Goal: Task Accomplishment & Management: Complete application form

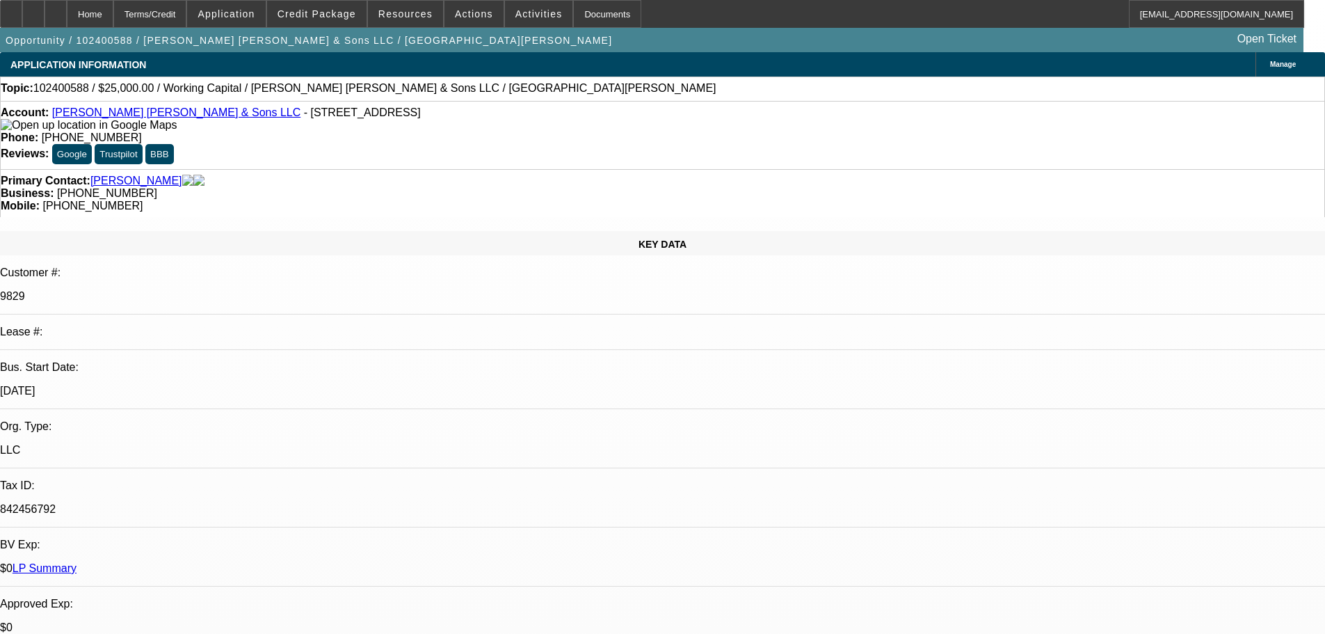
select select "0"
select select "2"
select select "0"
select select "6"
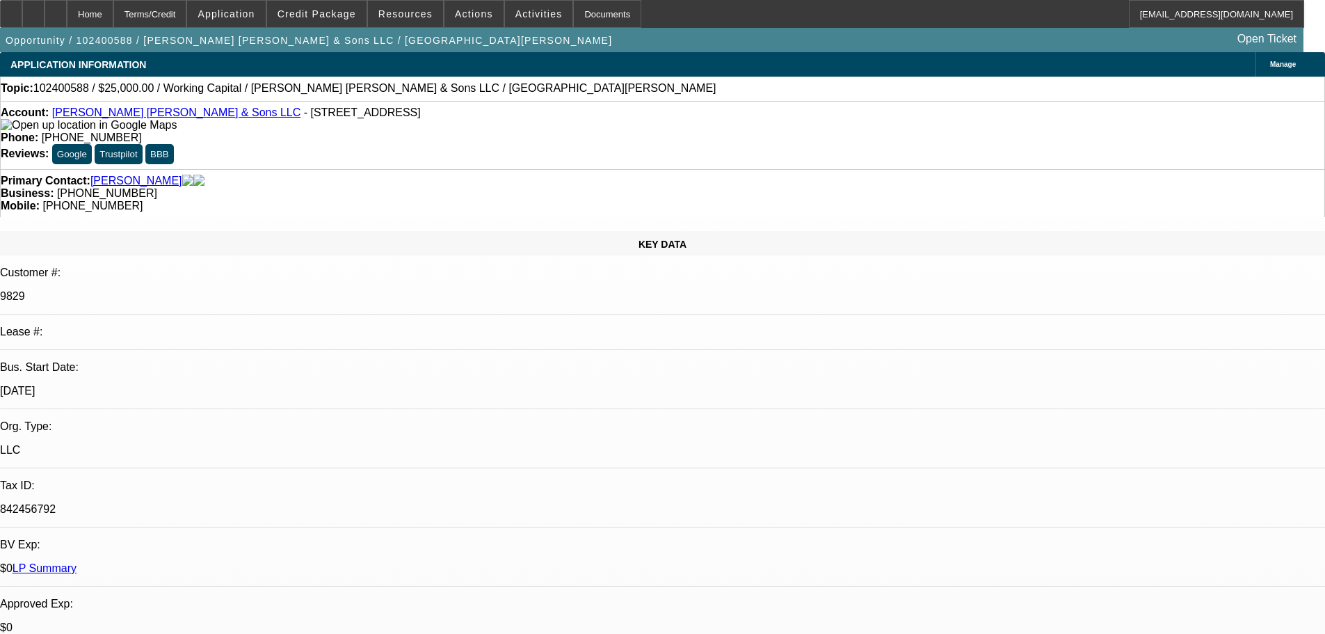
select select "0"
select select "2"
select select "0"
select select "6"
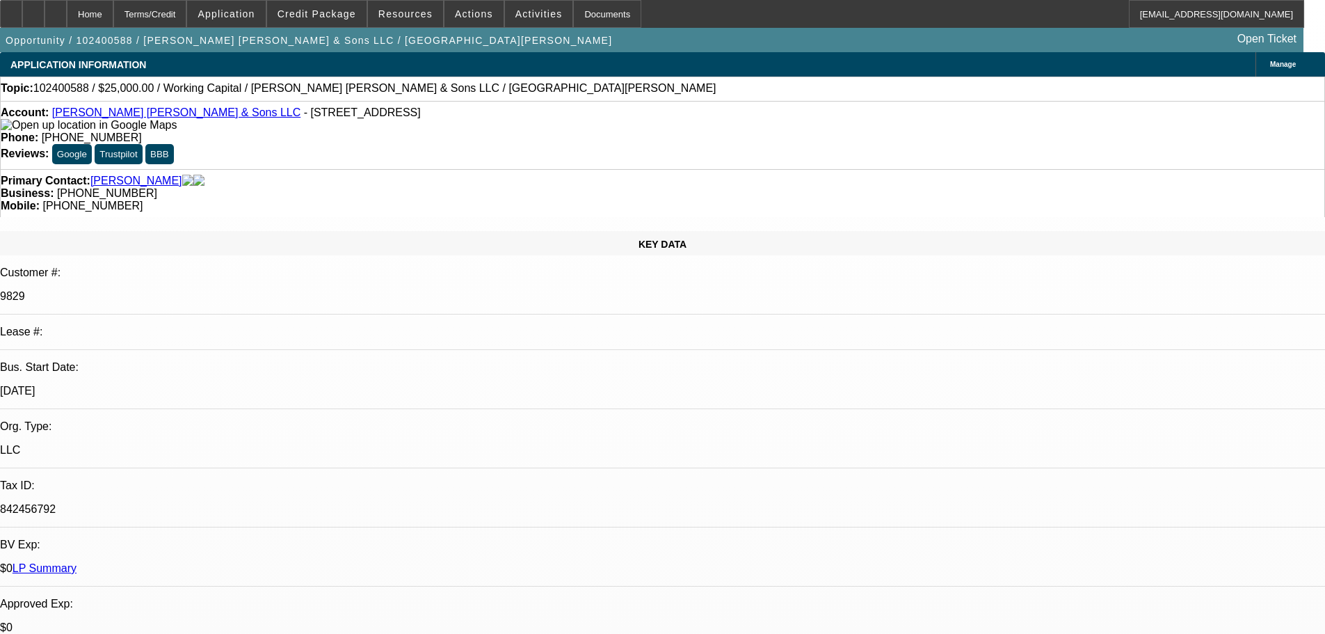
select select "0"
select select "2"
select select "0"
select select "6"
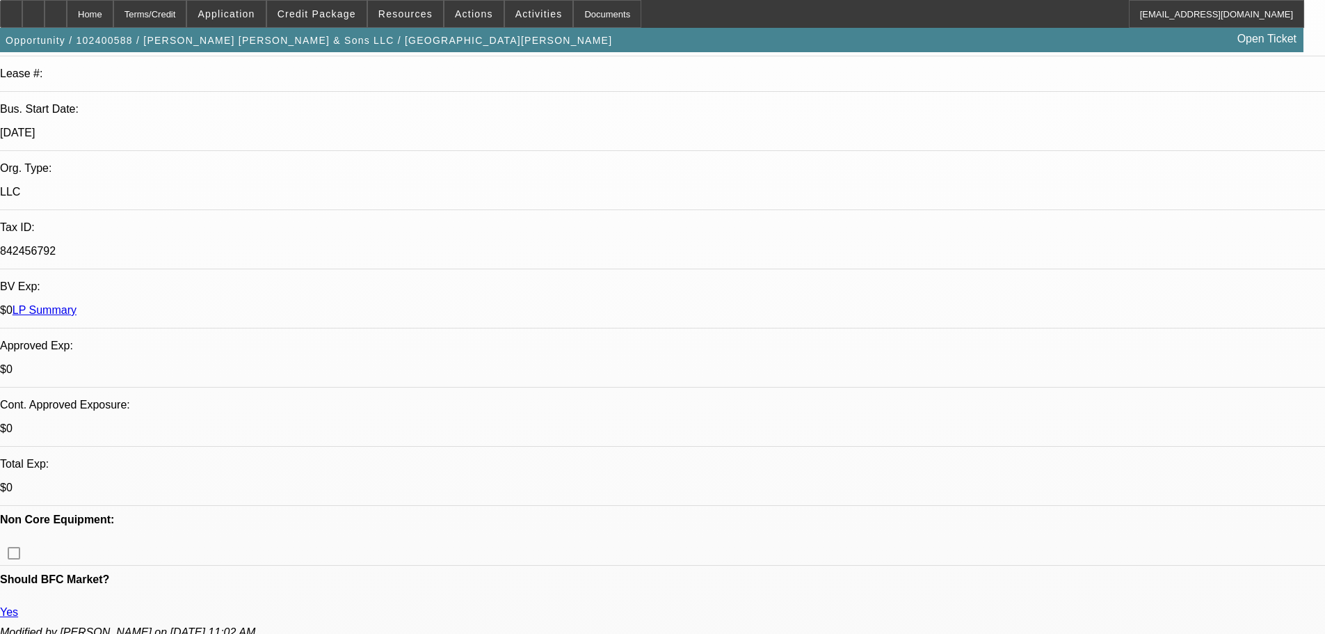
scroll to position [139, 0]
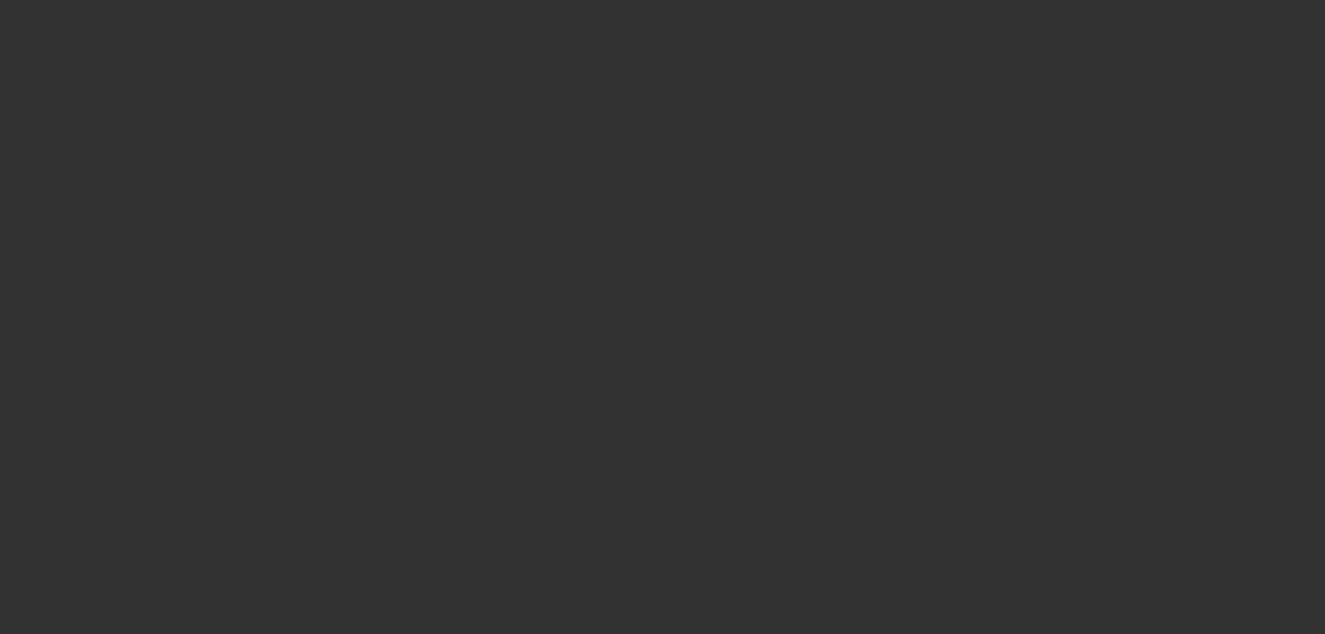
scroll to position [0, 0]
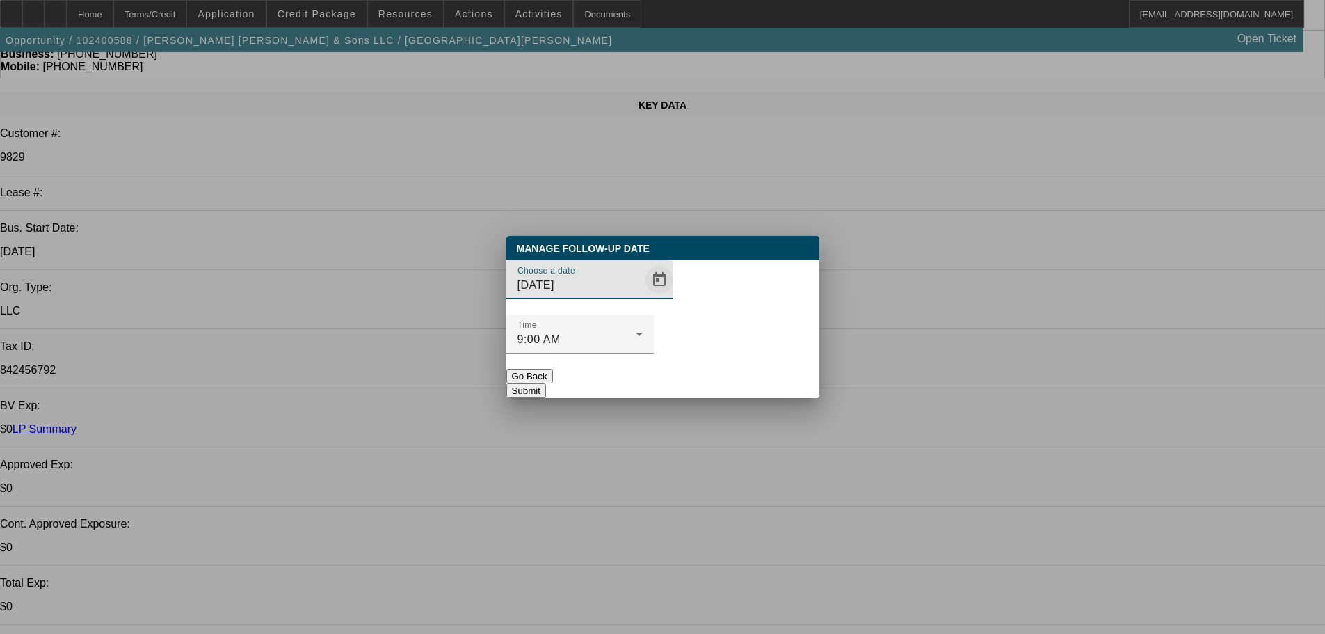
click at [643, 296] on span "Open calendar" at bounding box center [659, 279] width 33 height 33
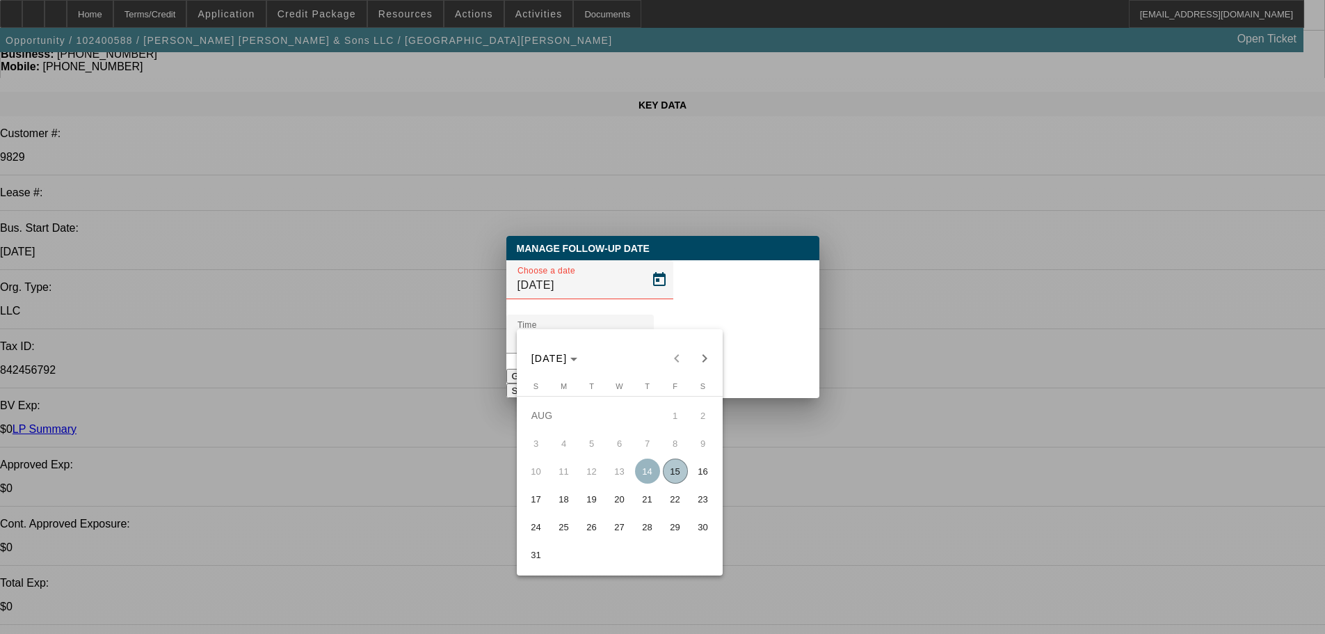
click at [663, 504] on span "22" at bounding box center [675, 498] width 25 height 25
type input "8/22/2025"
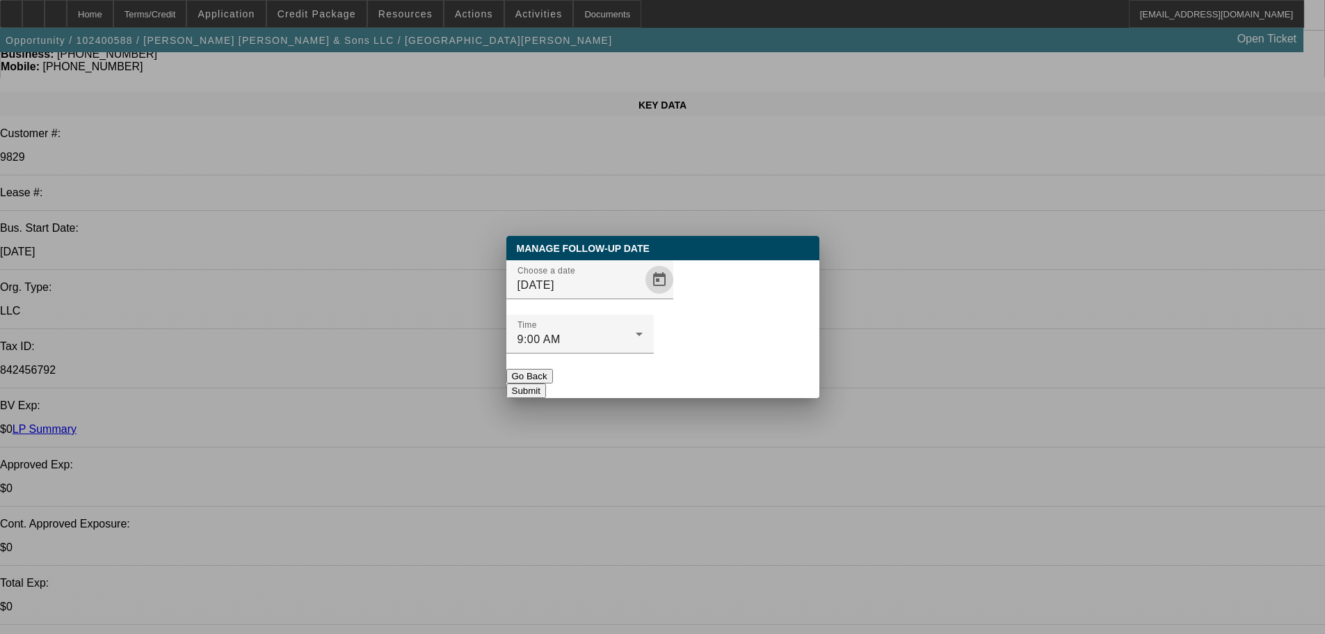
click at [546, 383] on button "Submit" at bounding box center [526, 390] width 40 height 15
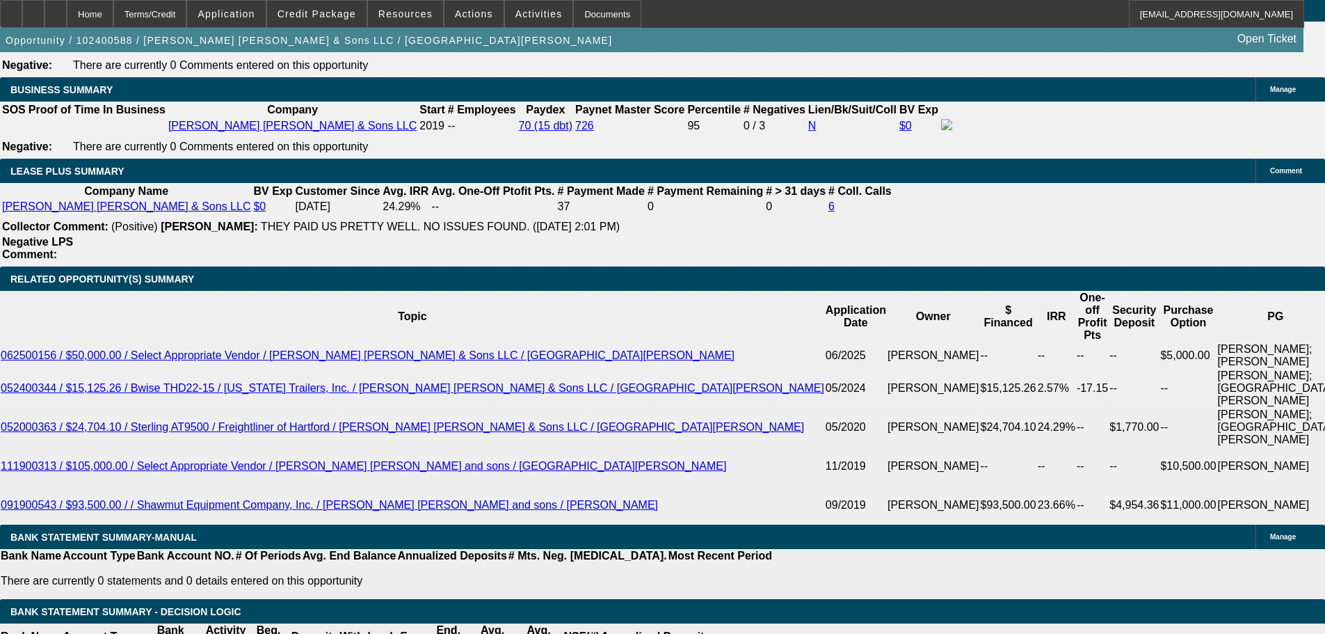
scroll to position [2226, 0]
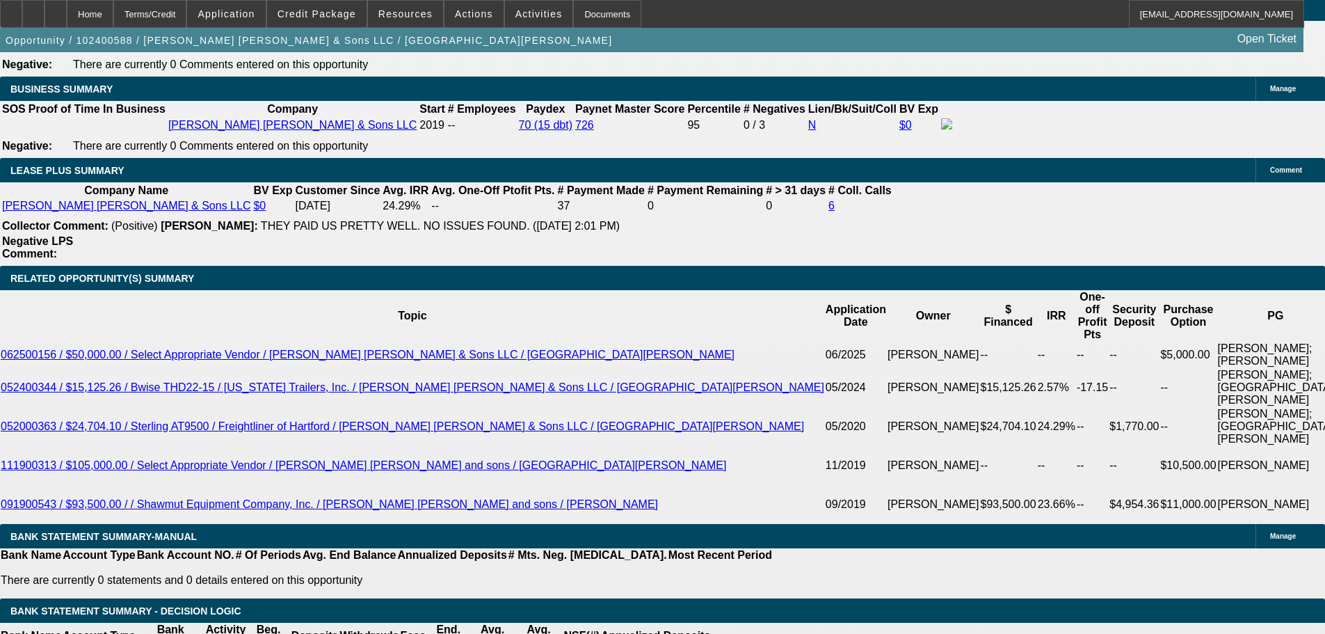
scroll to position [278, 0]
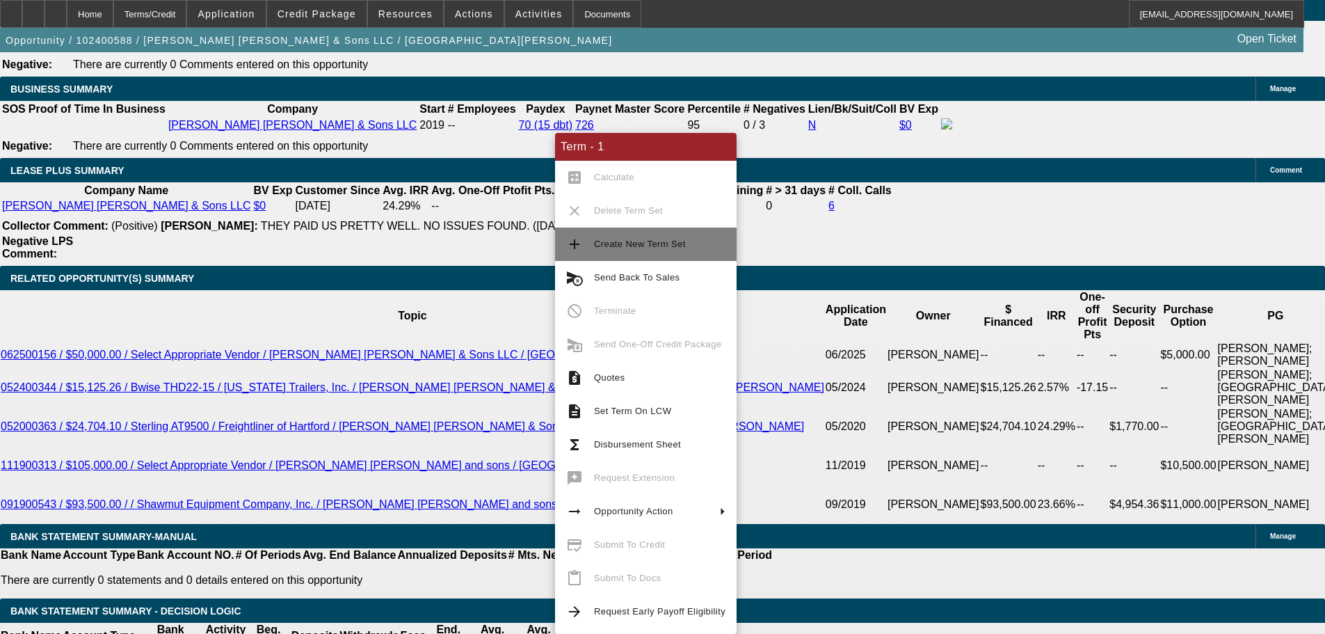
click at [613, 235] on button "add Create New Term Set" at bounding box center [646, 243] width 182 height 33
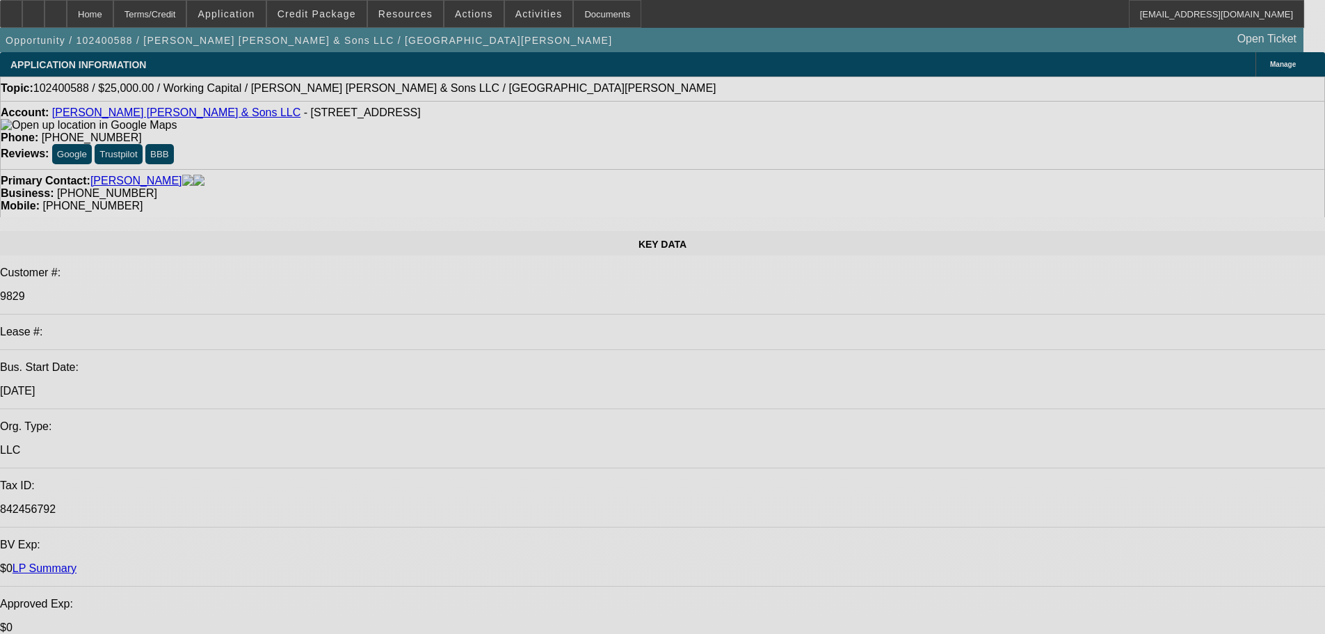
select select "0"
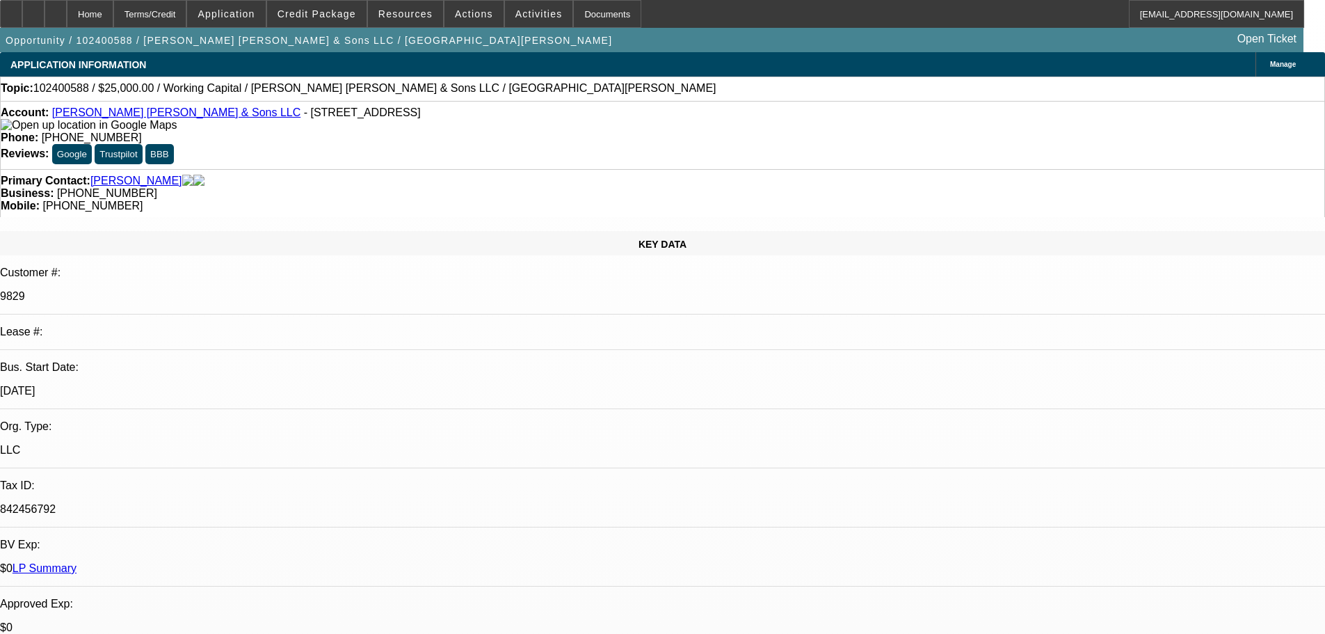
select select "0"
select select "2"
select select "0"
select select "6"
select select "0"
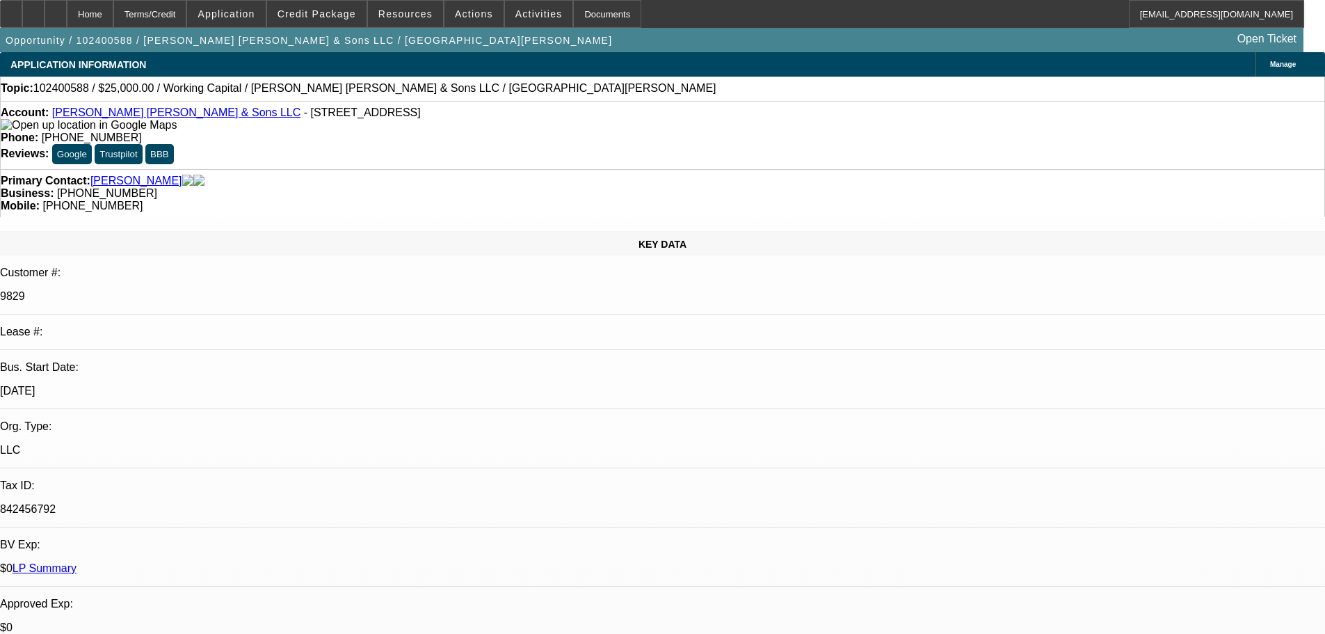
select select "0"
select select "2"
select select "0"
select select "6"
select select "0"
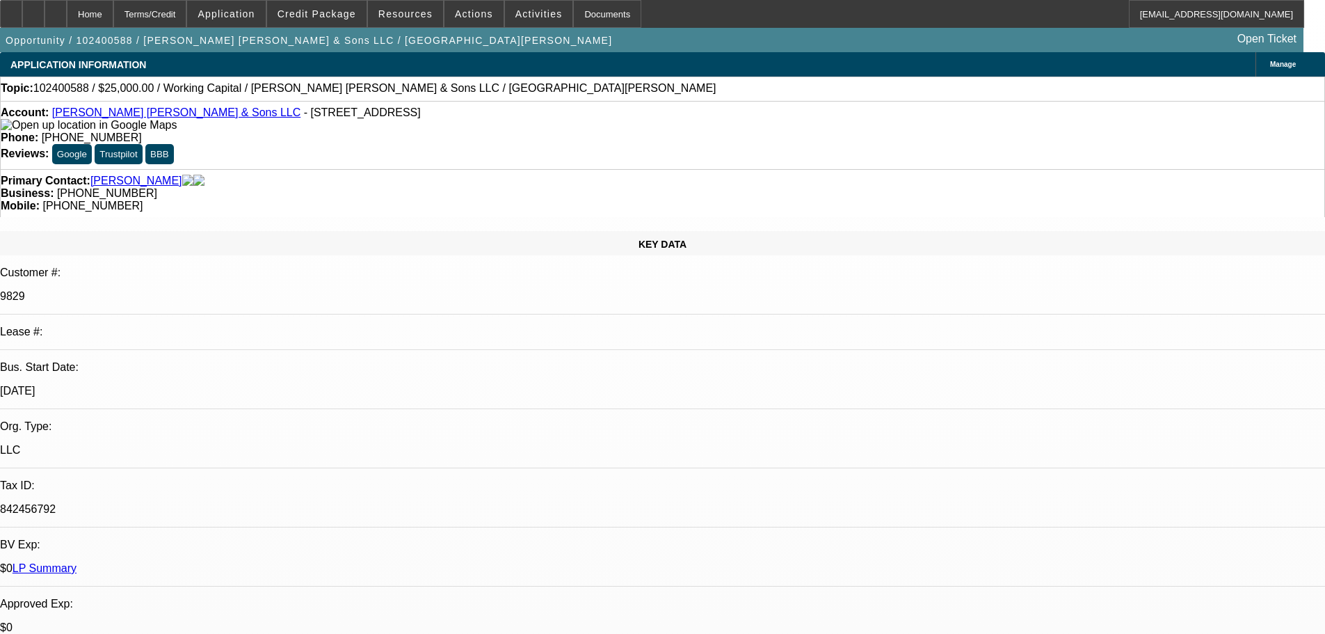
select select "0"
select select "2"
select select "0"
select select "6"
select select "0"
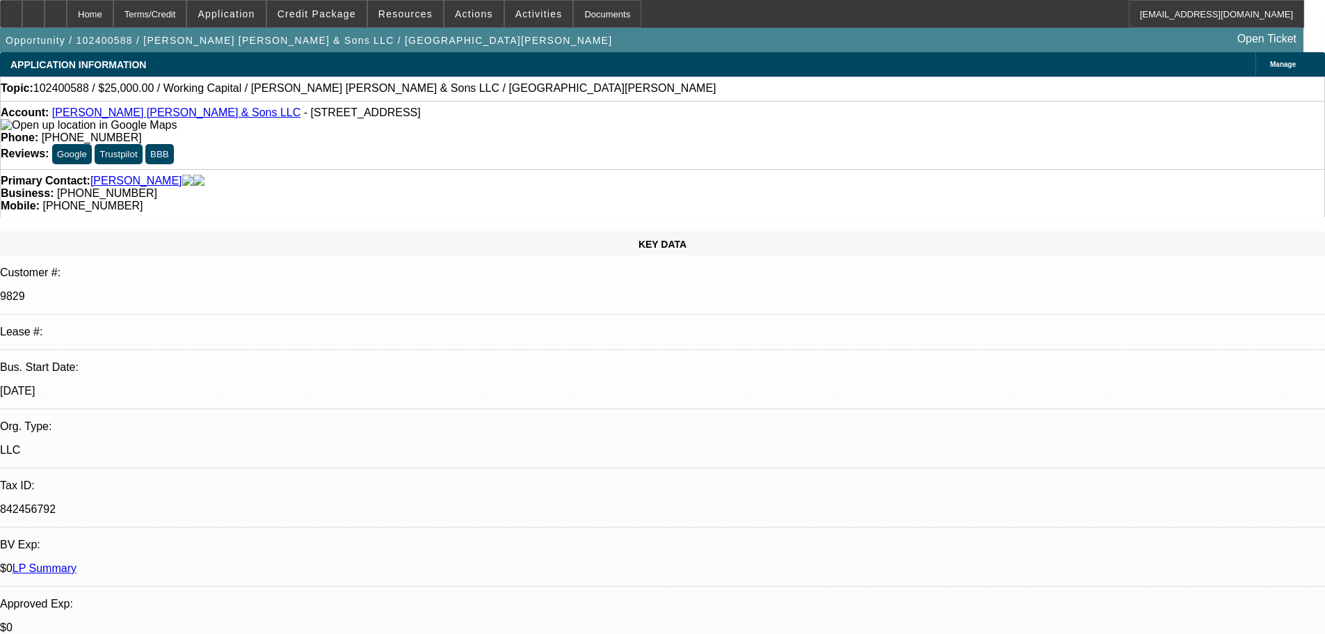
select select "0"
select select "2"
select select "0"
select select "6"
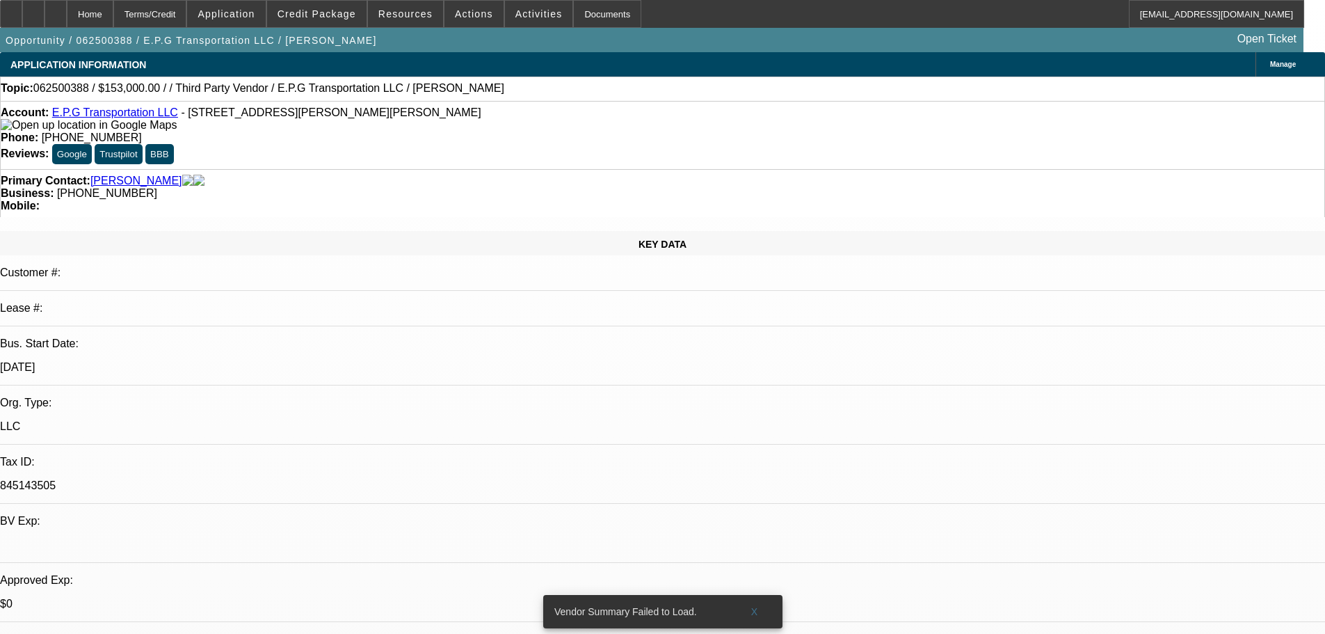
select select "0.15"
select select "2"
select select "0.1"
select select "4"
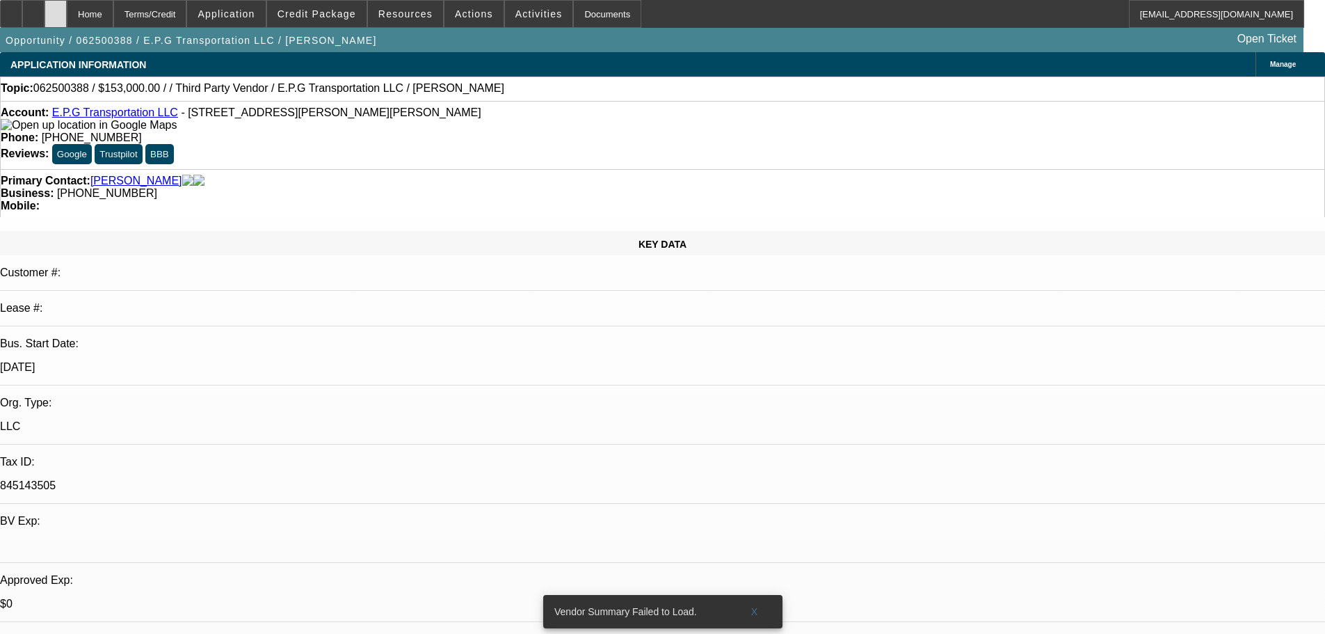
click at [67, 19] on div at bounding box center [56, 14] width 22 height 28
select select "0.15"
select select "2"
select select "0.1"
select select "1"
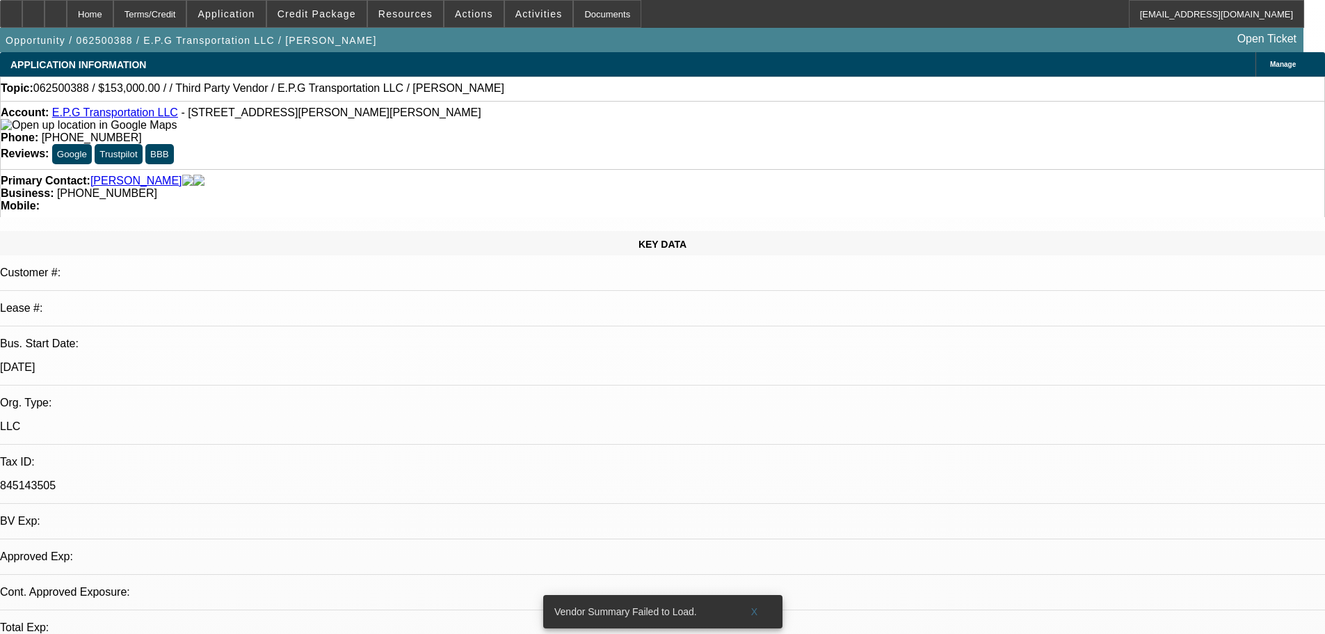
select select "2"
select select "4"
click at [106, 114] on link "E.P.G Transportation LLC" at bounding box center [115, 112] width 126 height 12
click at [471, 20] on span at bounding box center [474, 13] width 59 height 33
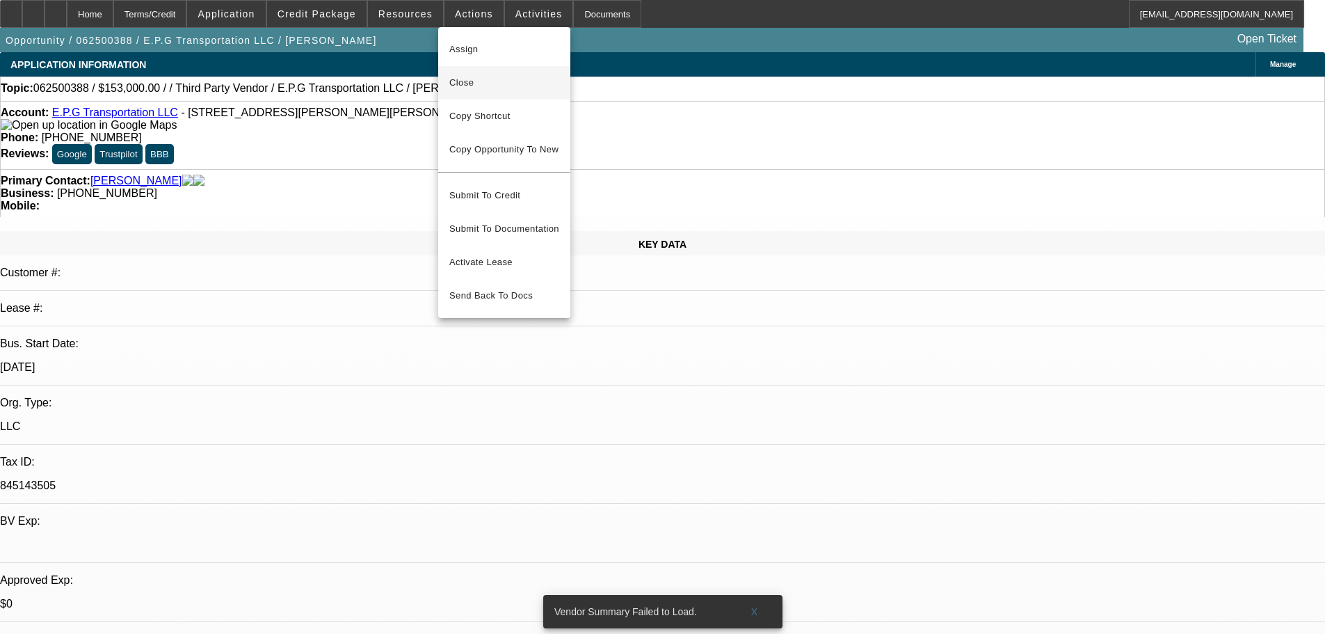
click at [470, 71] on button "Close" at bounding box center [504, 82] width 132 height 33
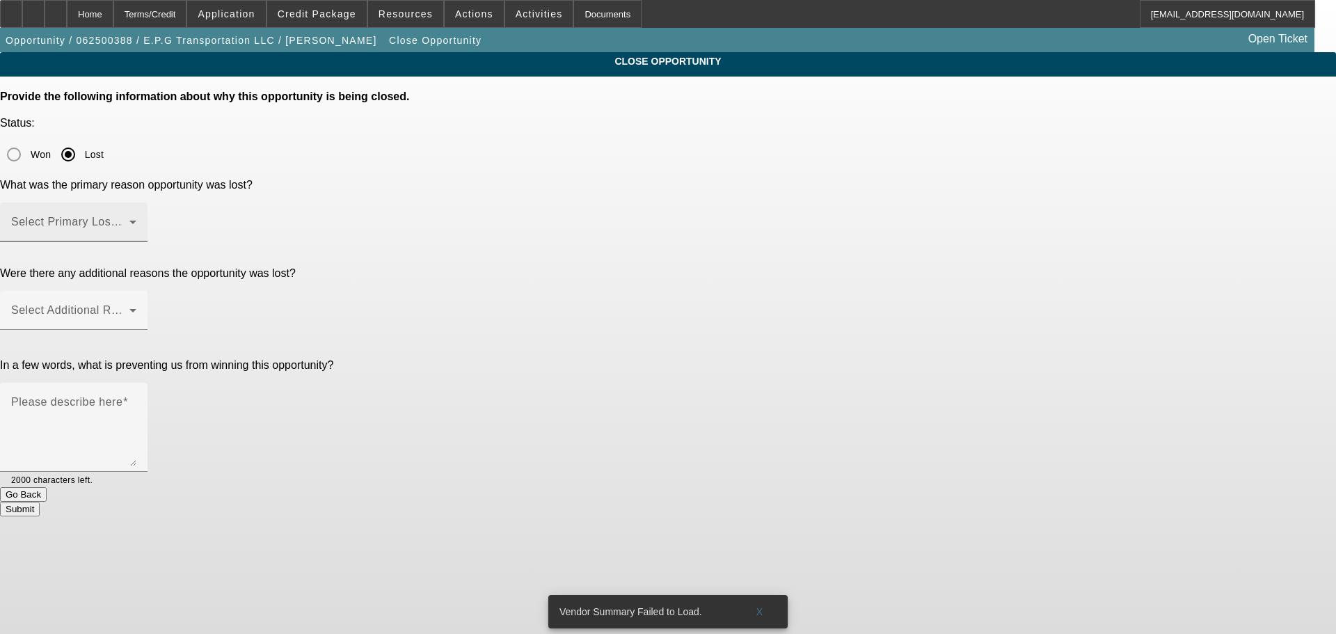
click at [136, 202] on div "Select Primary Lost Reason" at bounding box center [73, 221] width 125 height 39
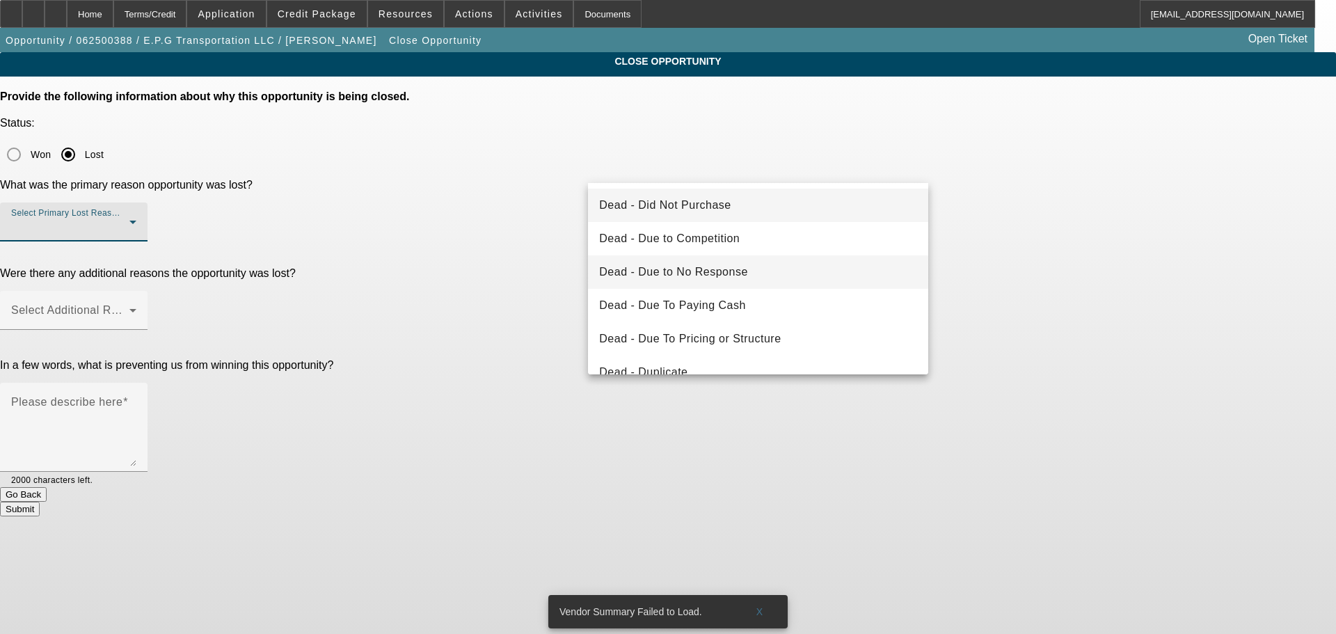
click at [701, 277] on span "Dead - Due to No Response" at bounding box center [673, 272] width 149 height 17
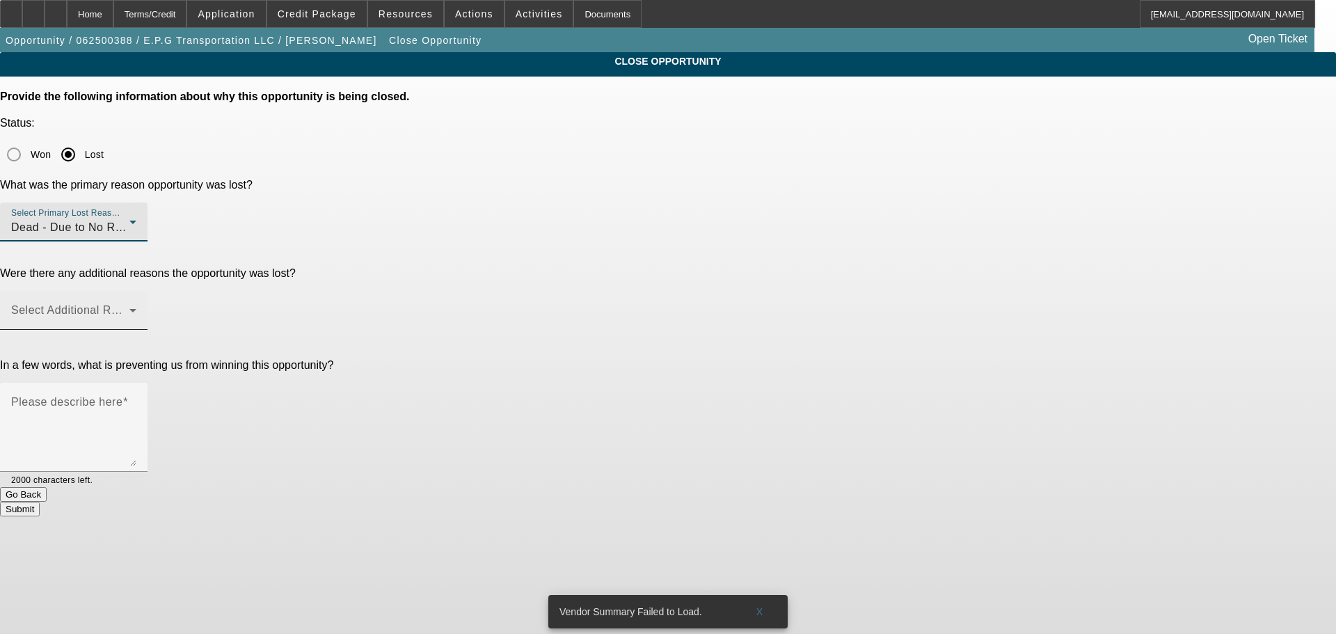
click at [129, 307] on span at bounding box center [70, 315] width 118 height 17
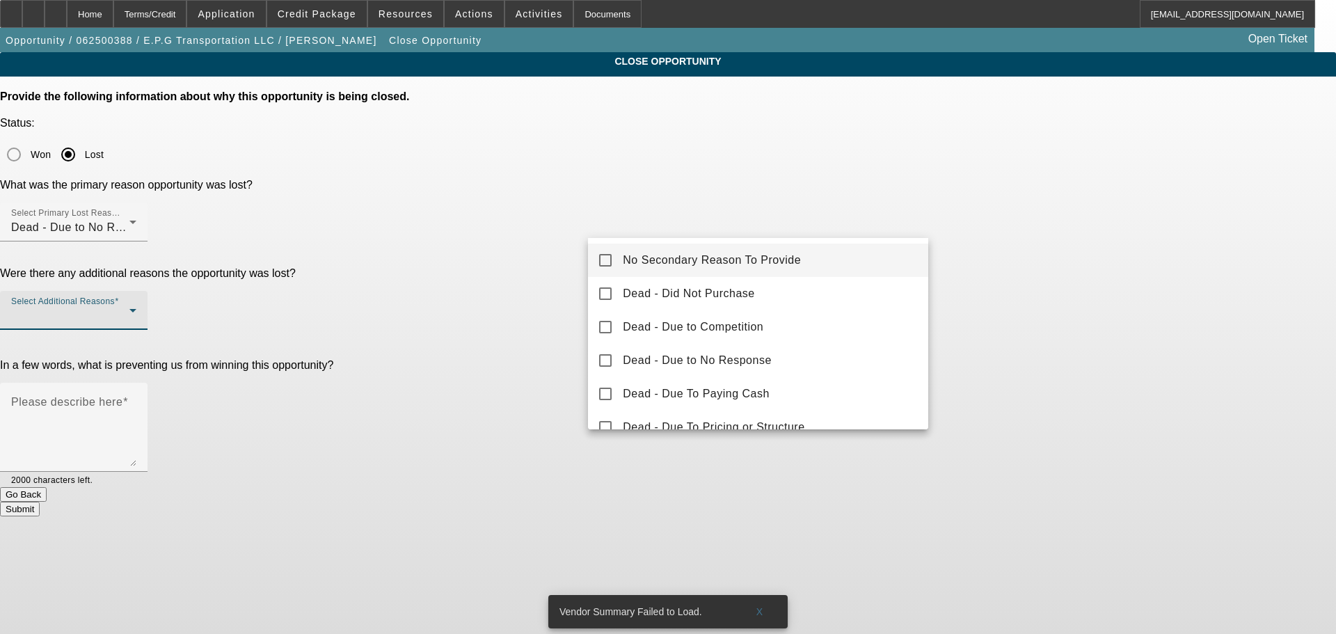
click at [601, 261] on mat-pseudo-checkbox at bounding box center [605, 260] width 13 height 13
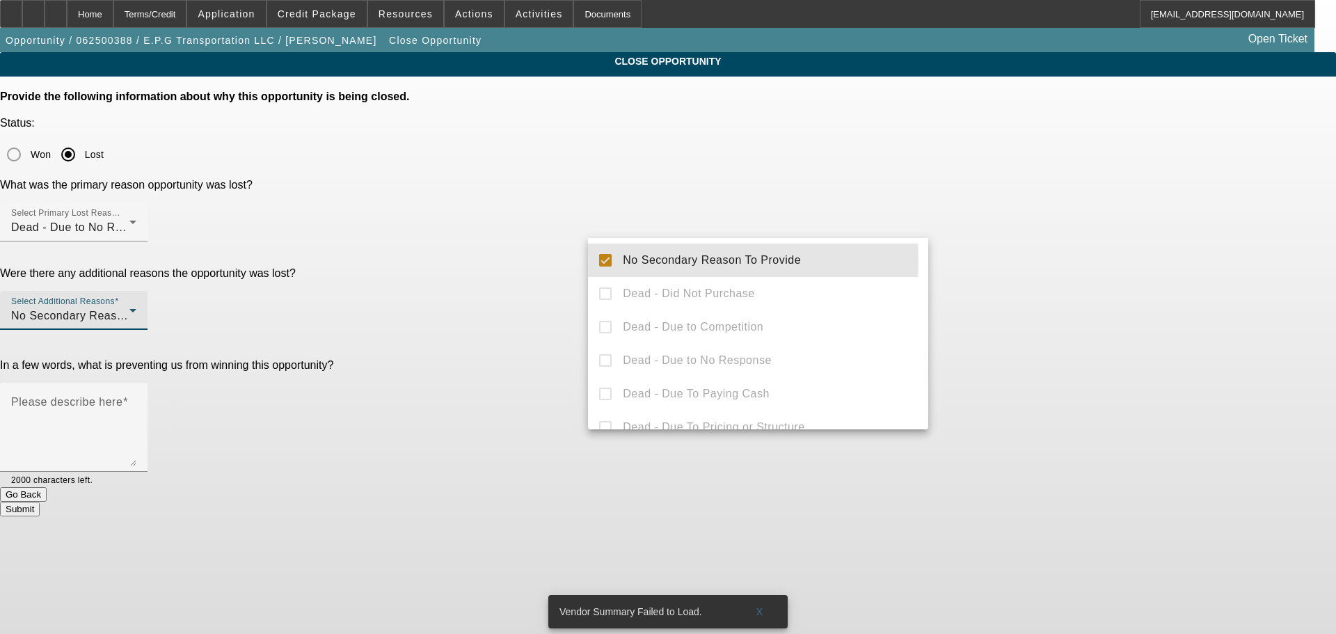
click at [559, 269] on div at bounding box center [668, 317] width 1336 height 634
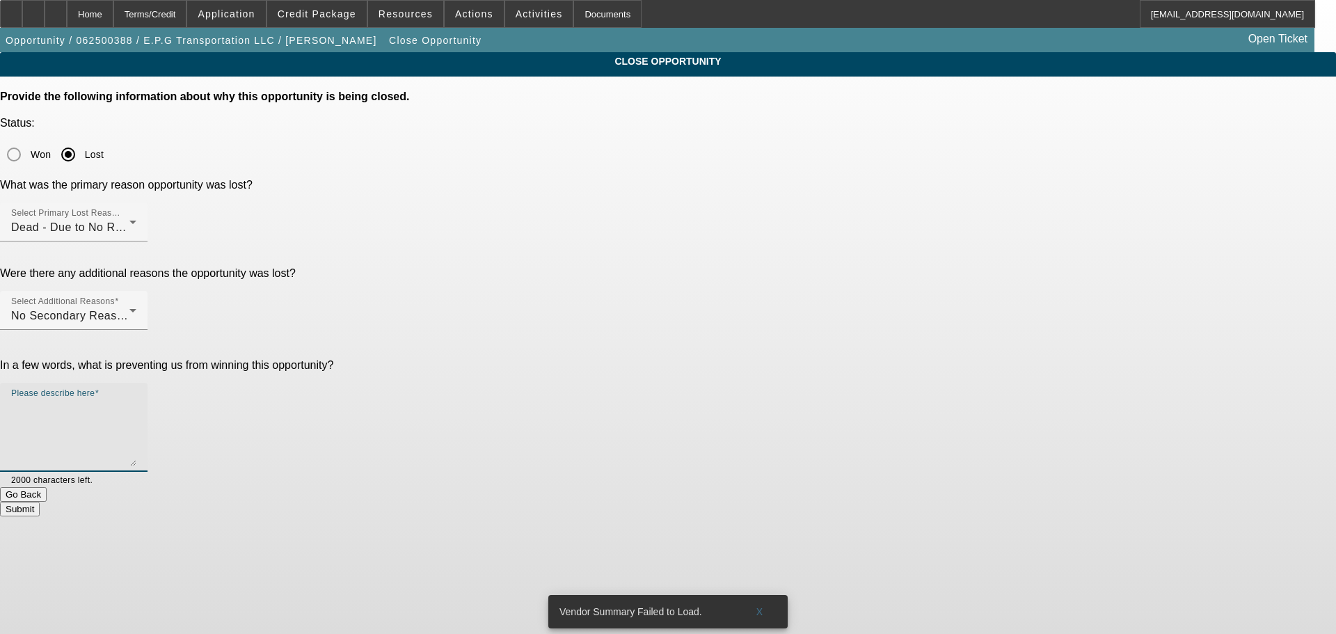
click at [136, 399] on textarea "Please describe here" at bounding box center [73, 432] width 125 height 67
type textarea "tabs in retention"
click at [40, 502] on button "Submit" at bounding box center [20, 509] width 40 height 15
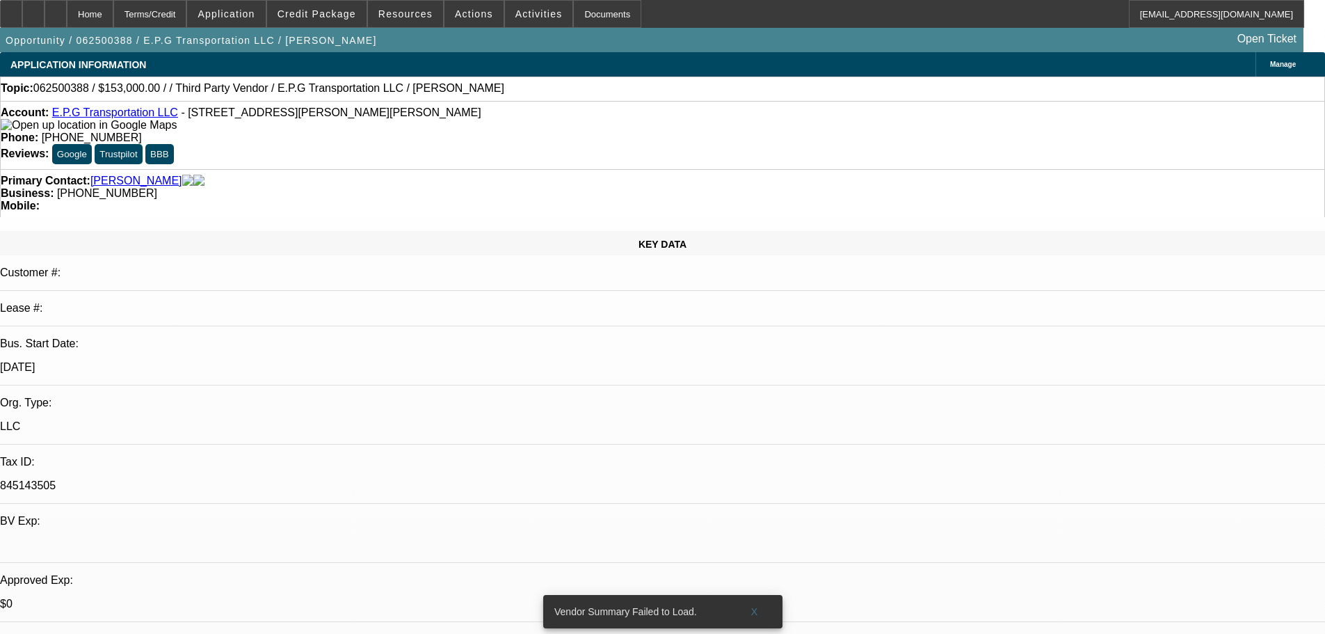
select select "0.15"
select select "2"
select select "0.1"
select select "4"
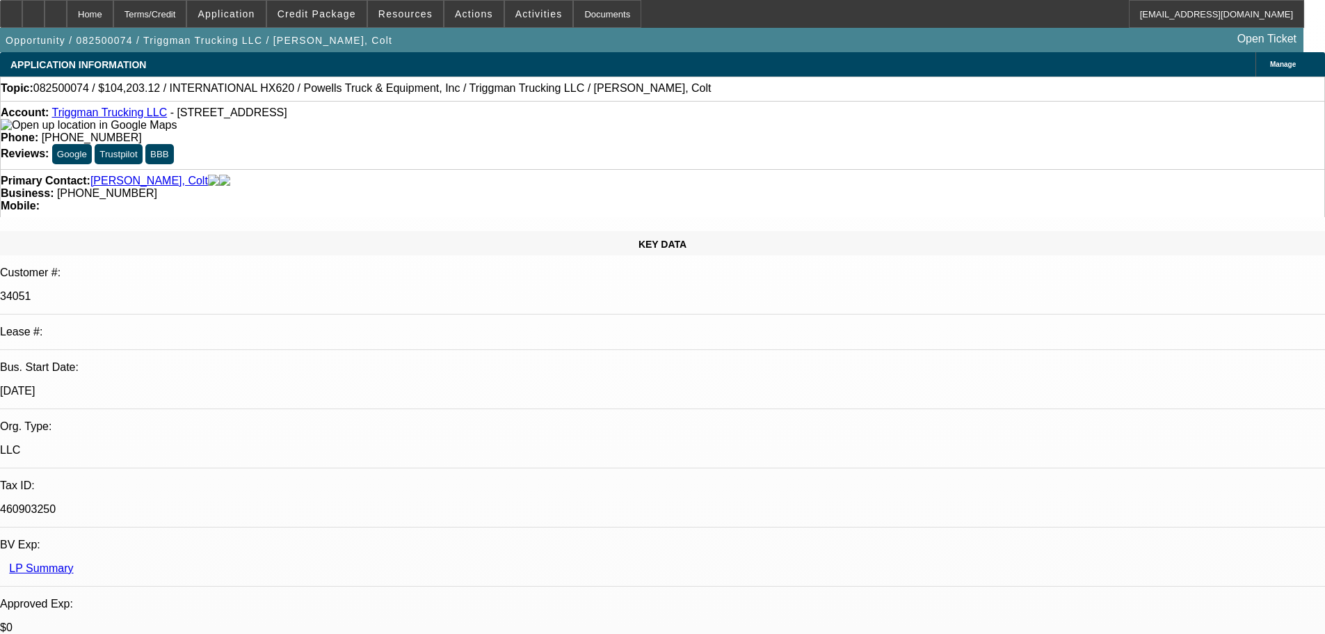
select select "0"
select select "2"
select select "0.1"
select select "4"
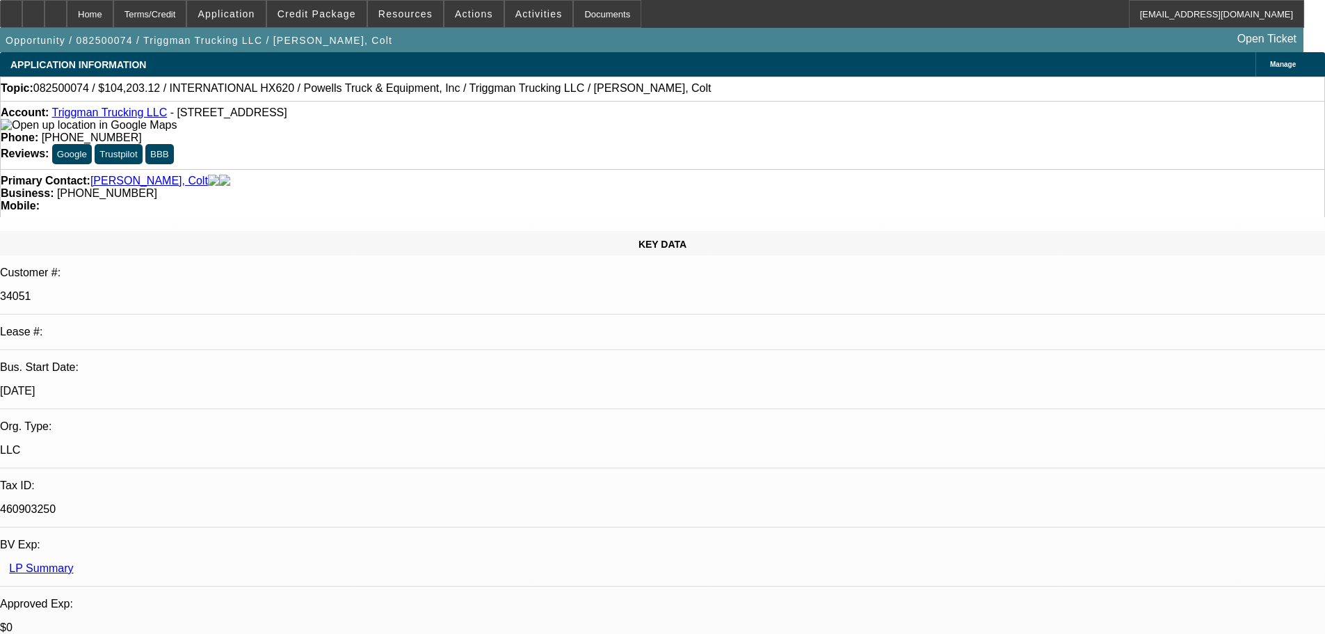
select select "0"
select select "2"
select select "0.1"
select select "4"
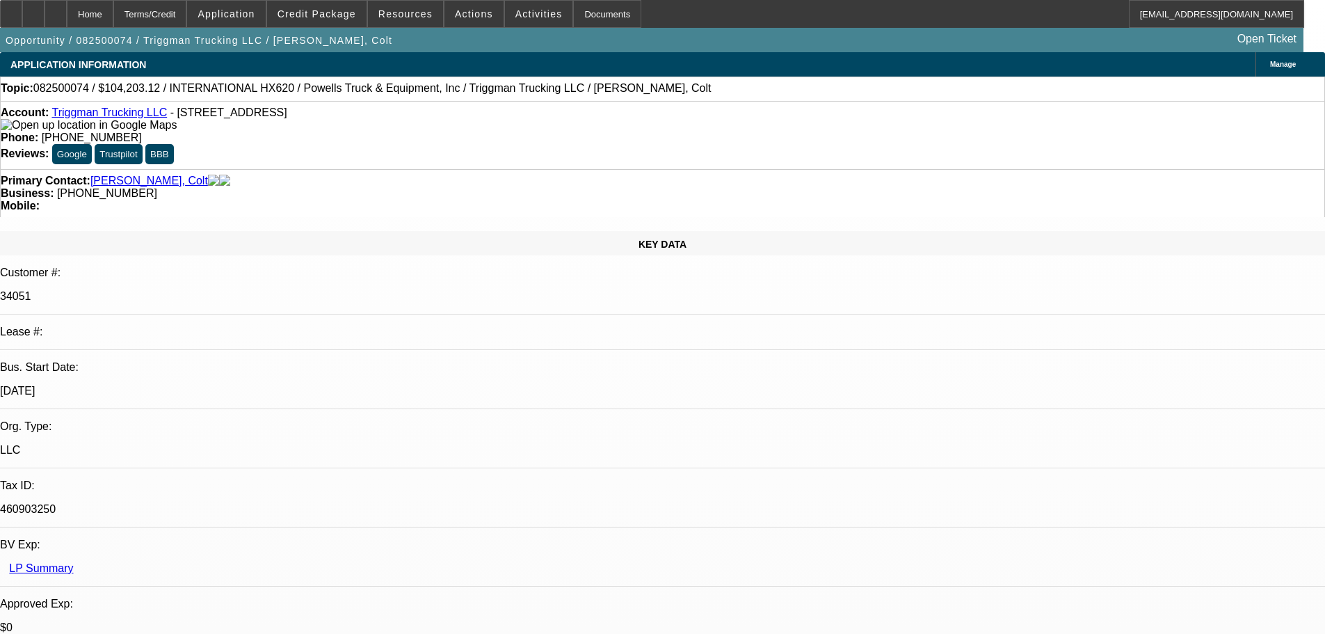
select select "0"
select select "2"
select select "0.1"
select select "4"
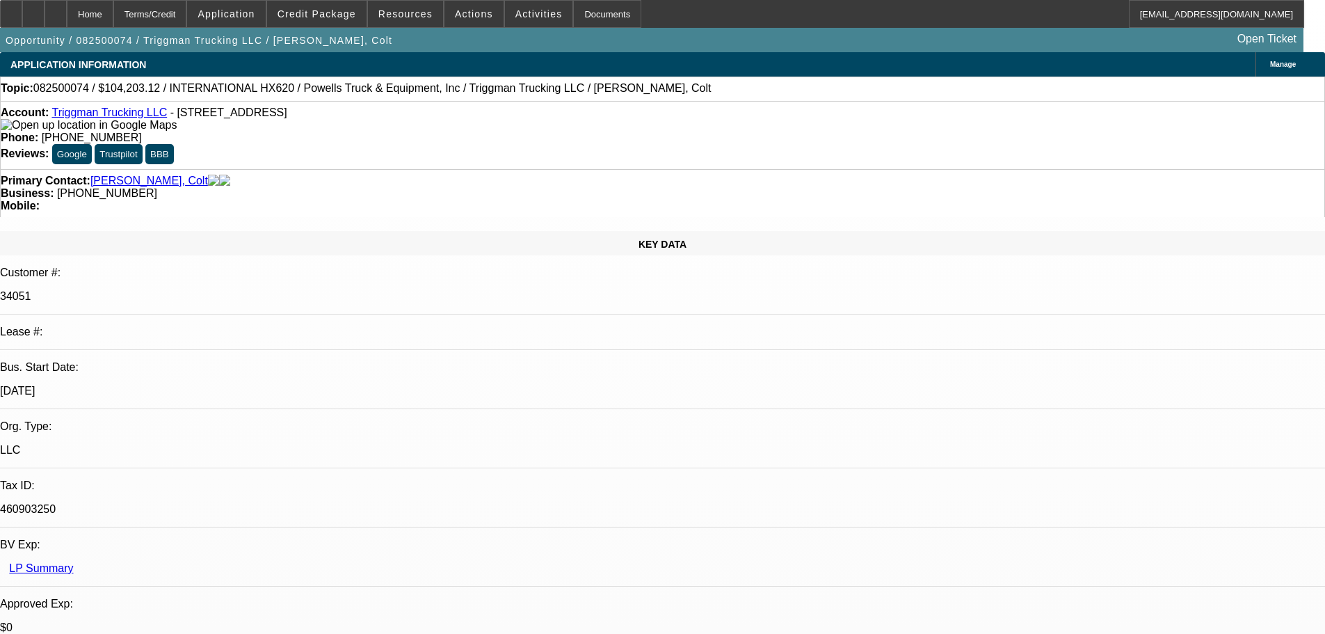
select select "0"
select select "2"
select select "0.1"
select select "4"
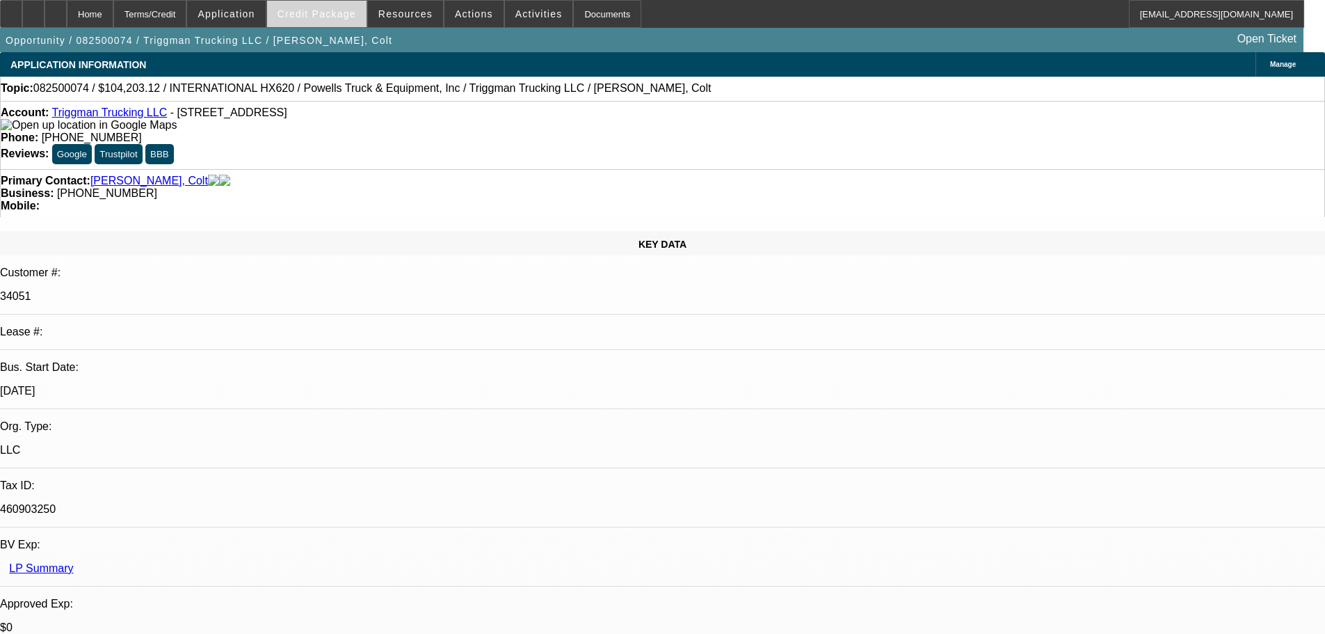
click at [335, 6] on span at bounding box center [316, 13] width 99 height 33
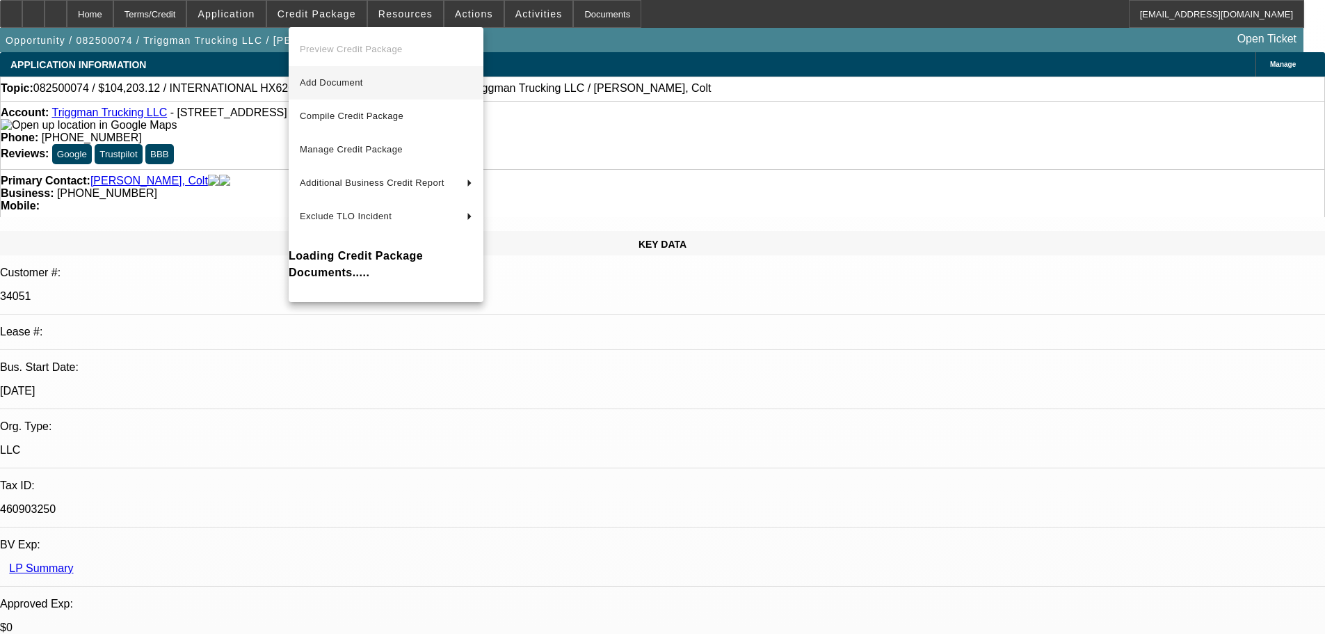
click at [319, 79] on span "Add Document" at bounding box center [331, 82] width 63 height 10
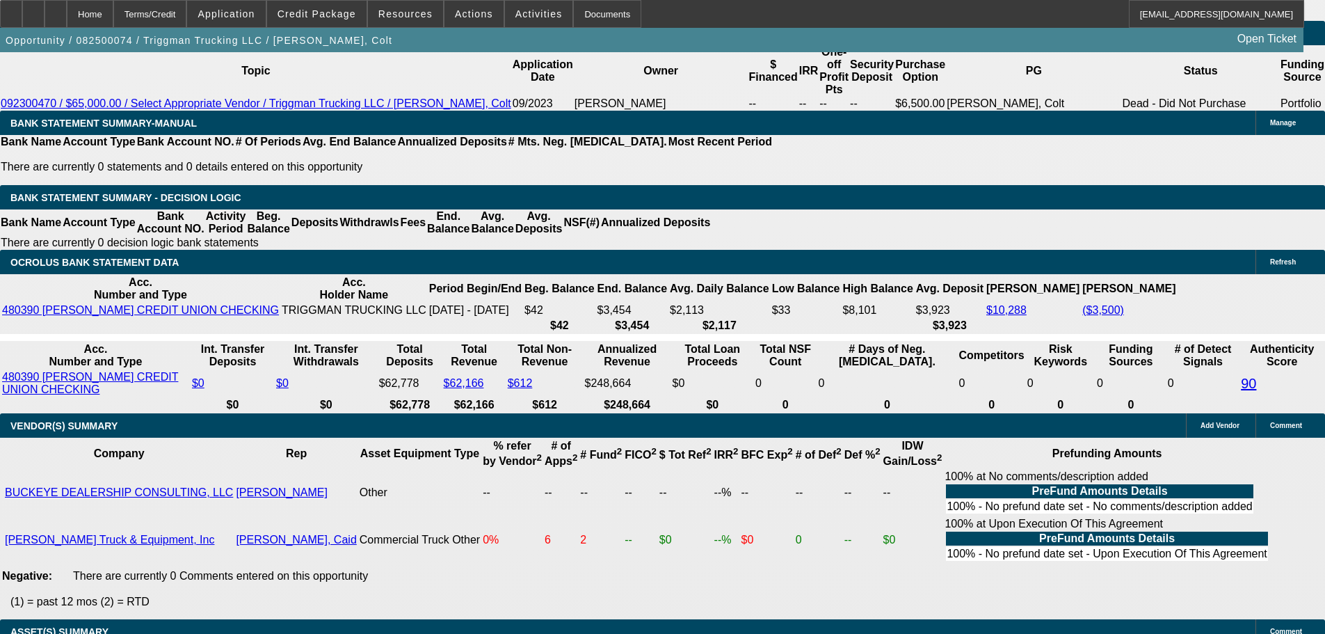
scroll to position [2365, 0]
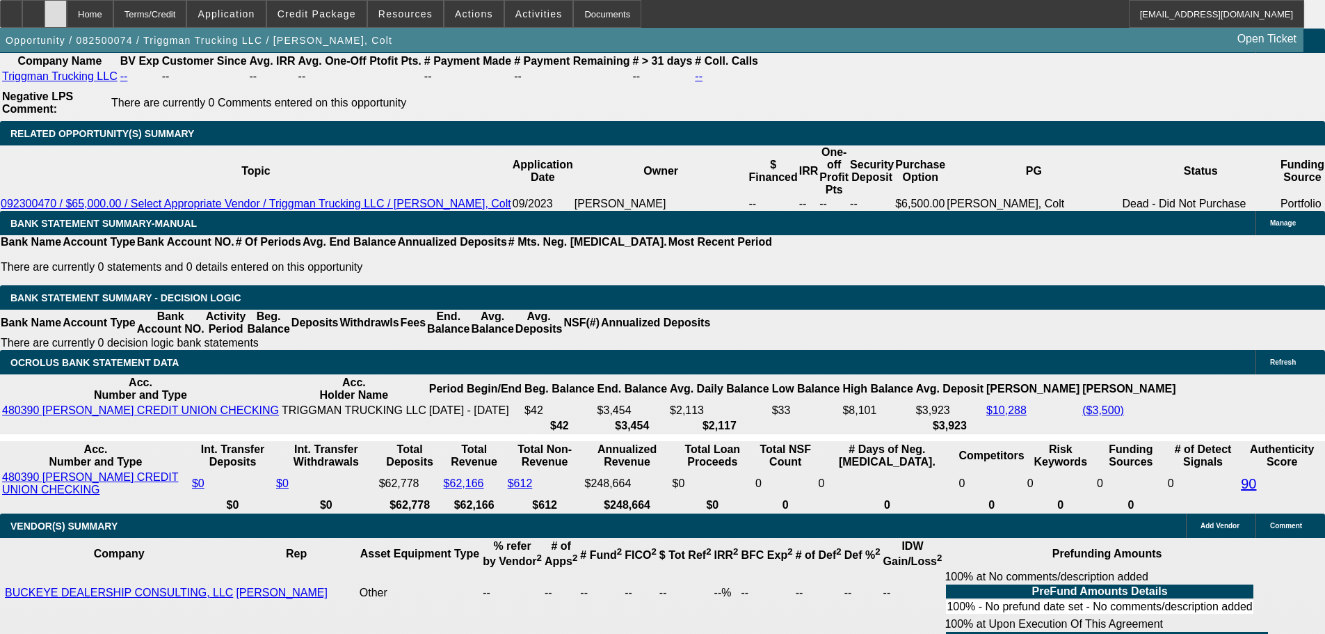
click at [67, 15] on div at bounding box center [56, 14] width 22 height 28
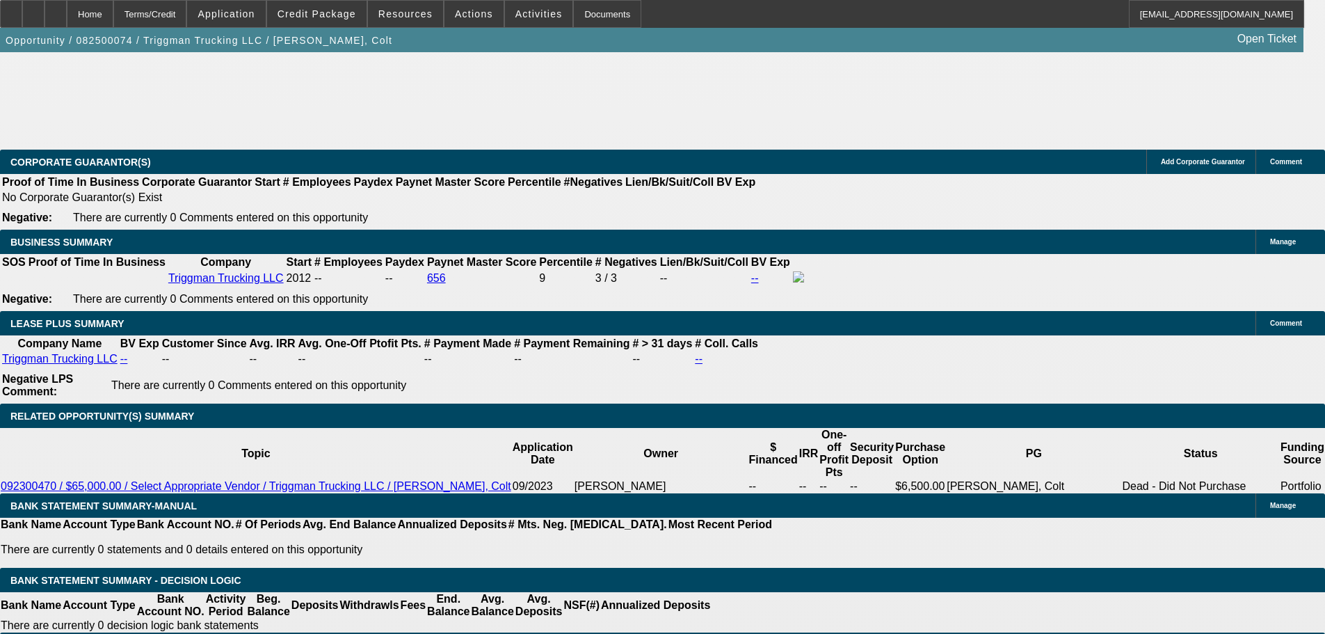
select select "0"
select select "2"
select select "0.1"
select select "4"
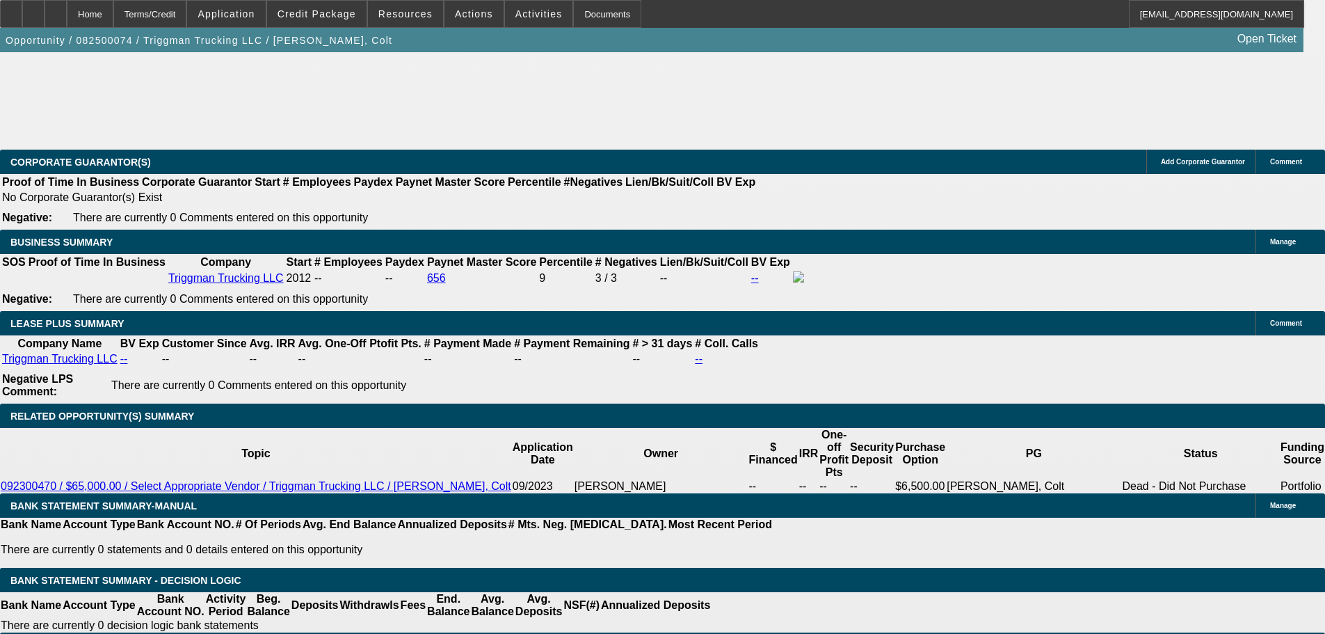
select select "0"
select select "2"
select select "0.1"
select select "4"
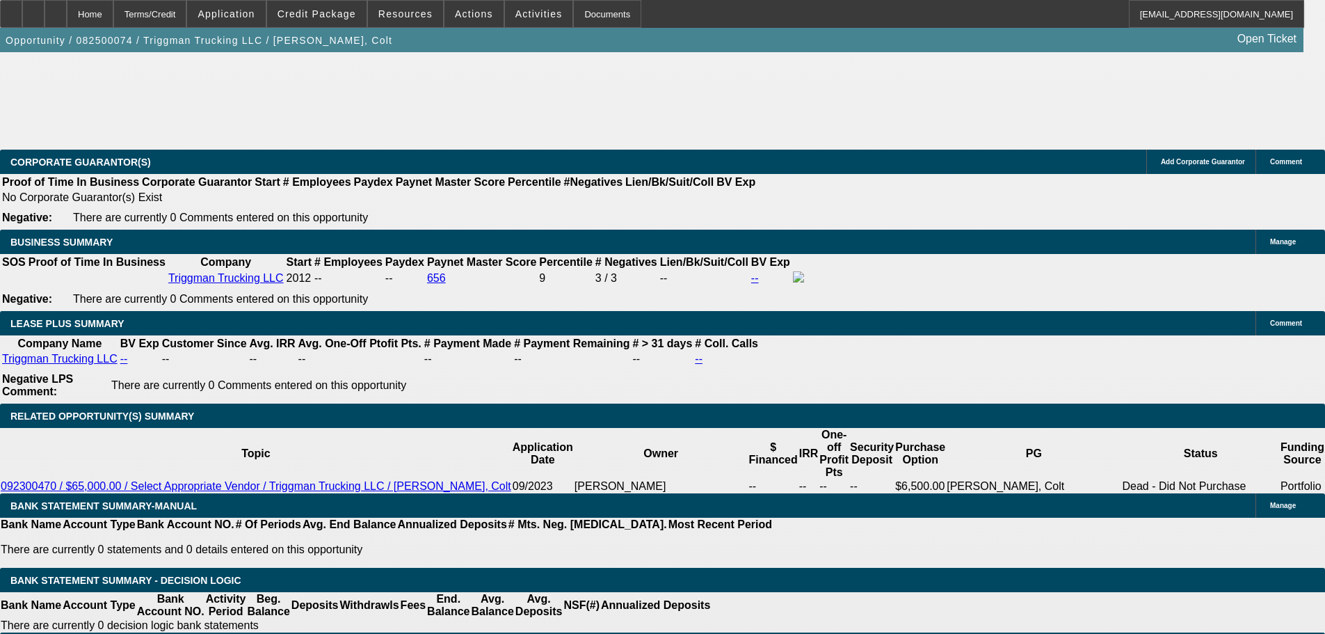
select select "0"
select select "2"
select select "0.1"
select select "4"
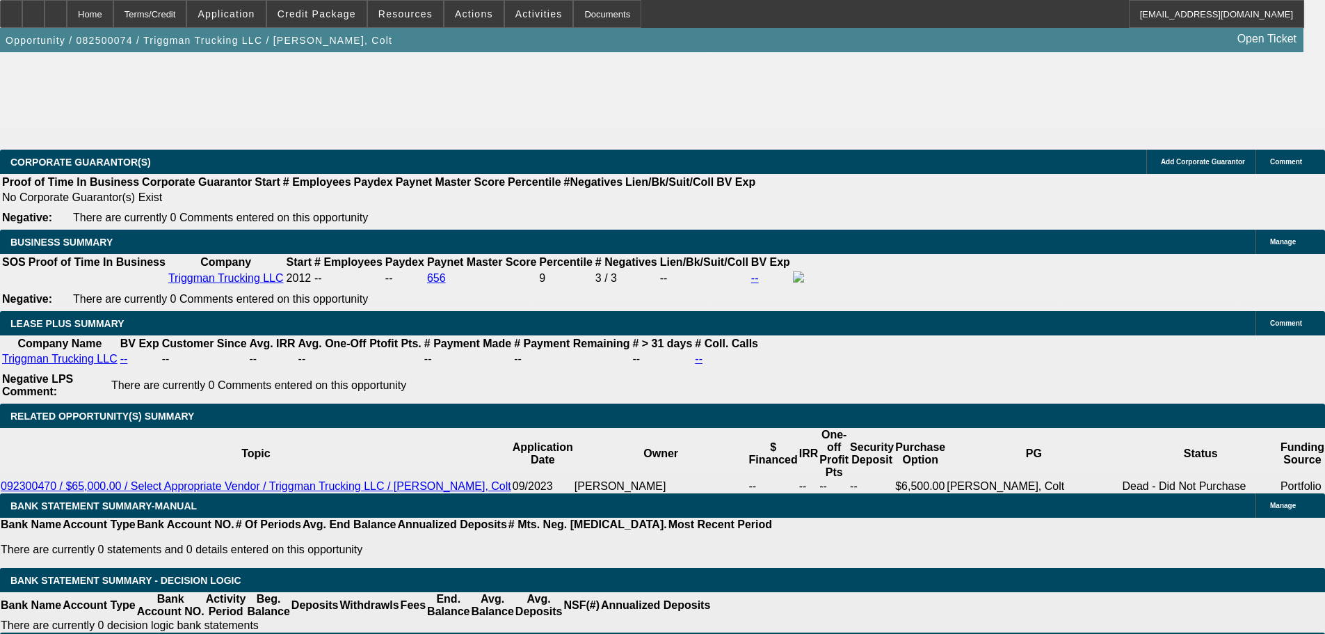
select select "0"
select select "2"
select select "0.1"
select select "4"
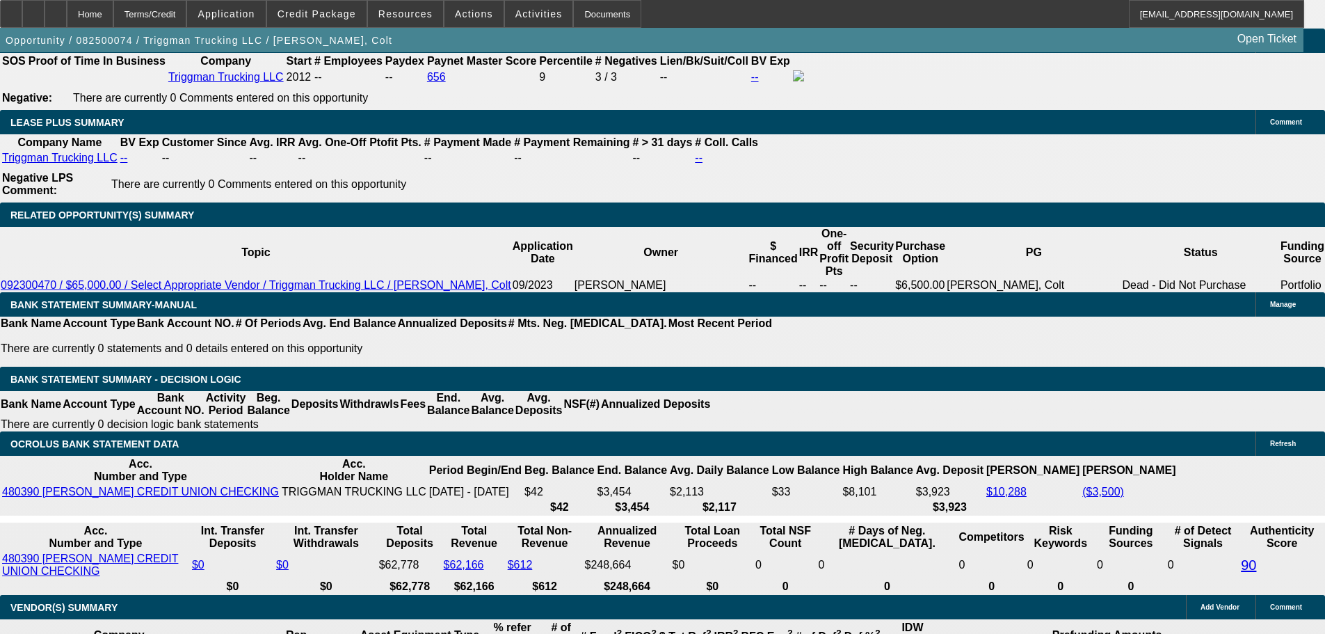
scroll to position [2305, 0]
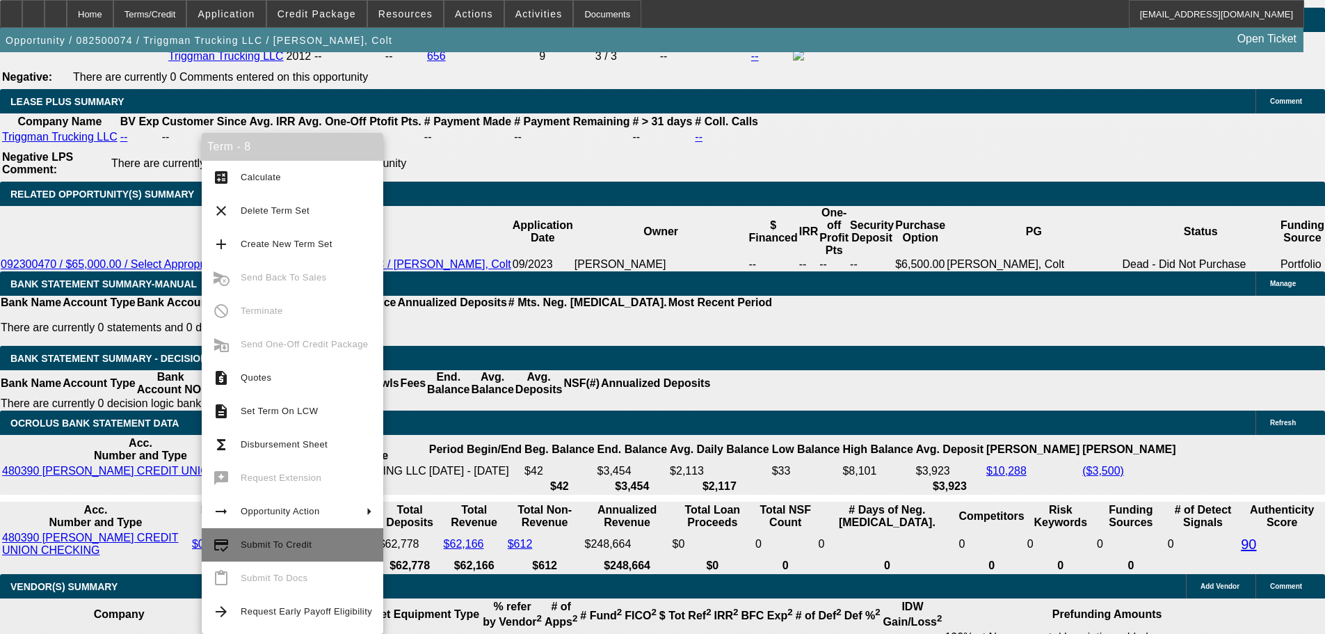
click at [287, 547] on span "Submit To Credit" at bounding box center [276, 544] width 71 height 10
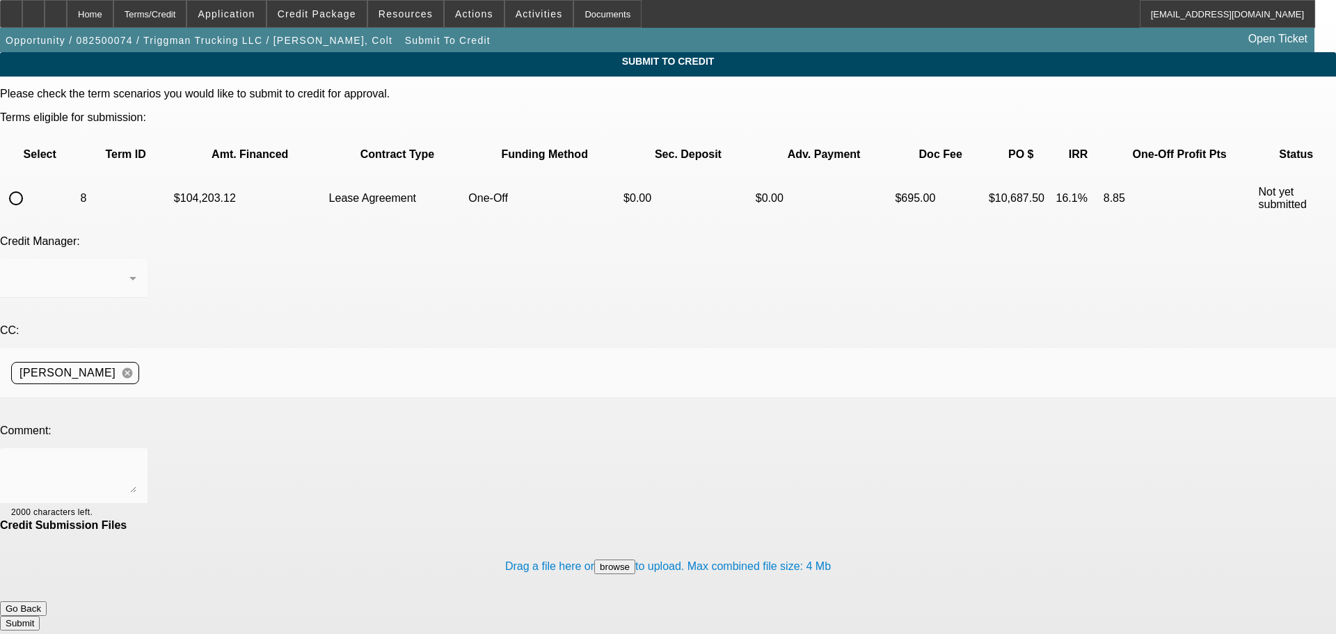
click at [30, 184] on input "radio" at bounding box center [16, 198] width 28 height 28
radio input "true"
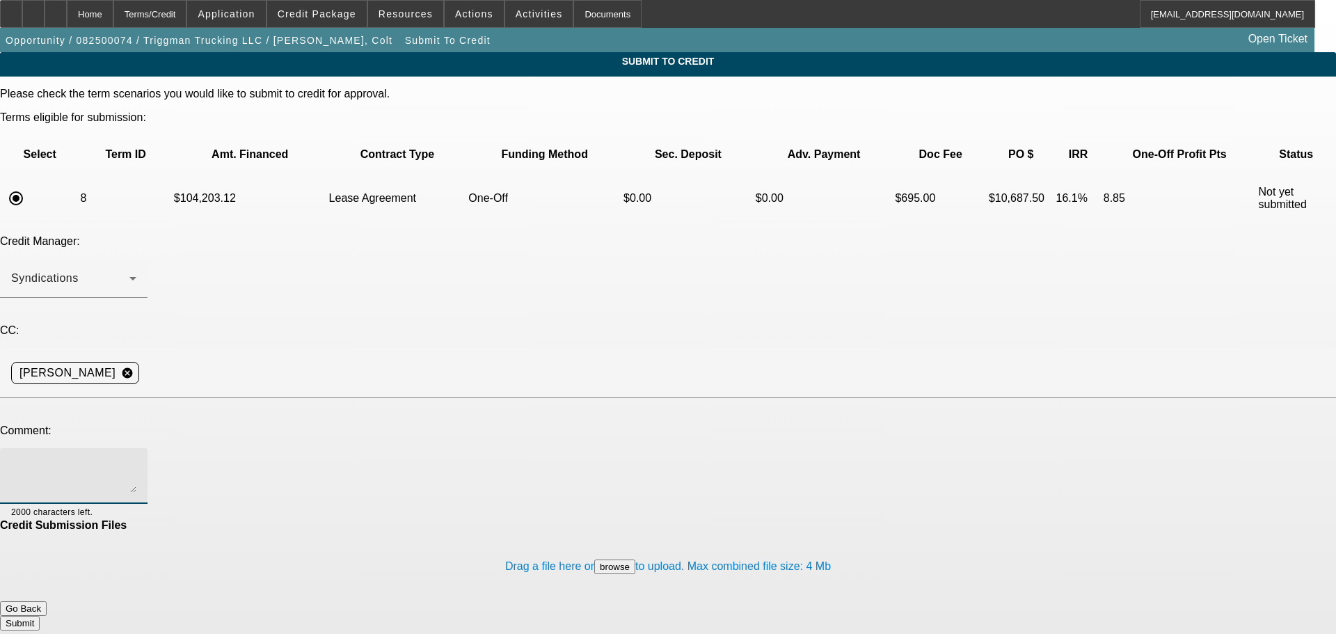
click at [136, 459] on textarea at bounding box center [73, 475] width 125 height 33
type textarea "Invoice in equipment quote folder"
click at [40, 616] on button "Submit" at bounding box center [20, 623] width 40 height 15
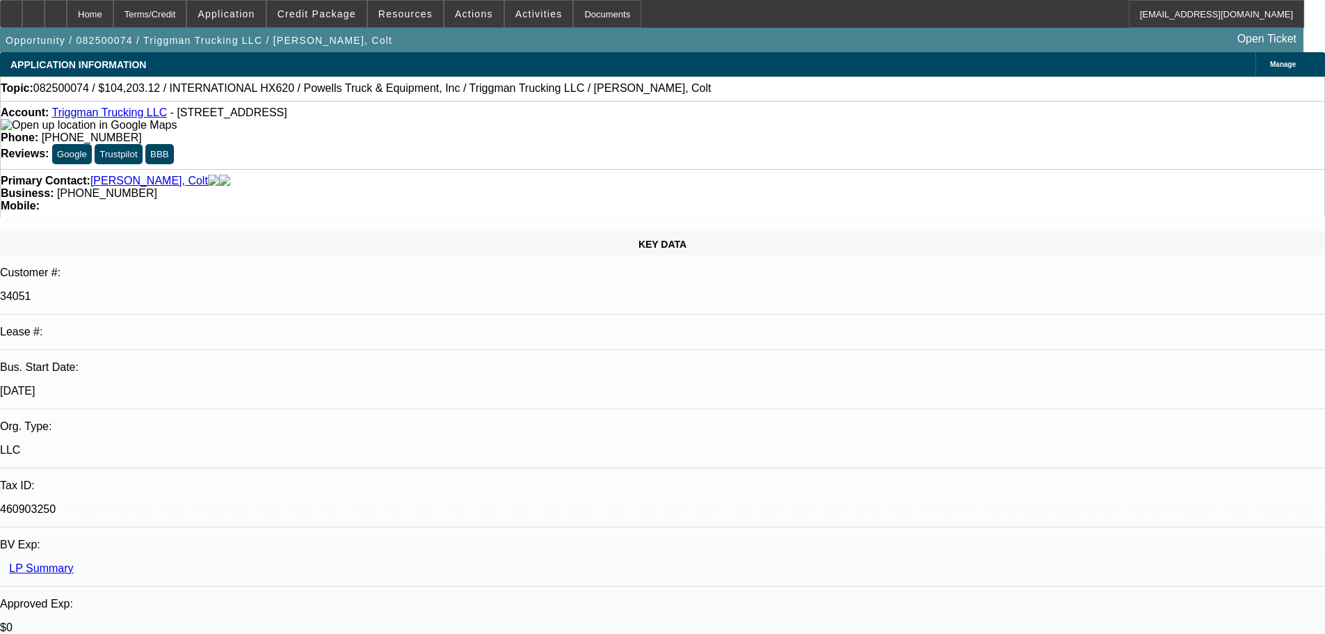
select select "0"
select select "2"
select select "0.1"
select select "4"
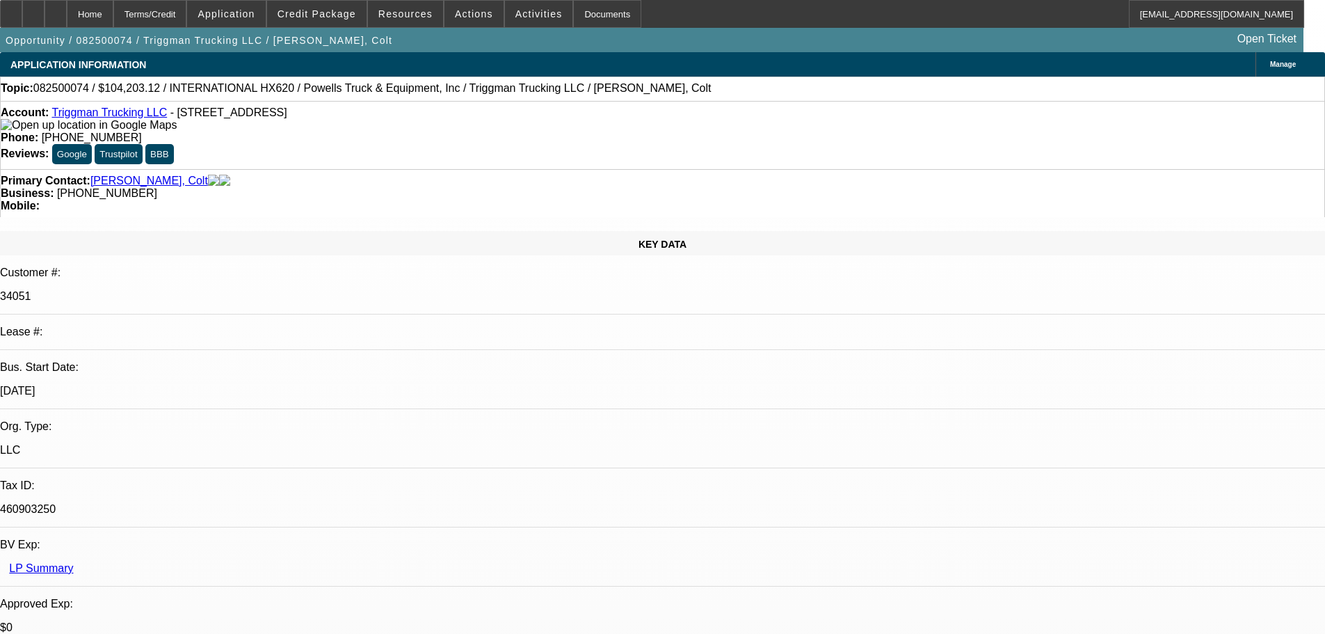
select select "0"
select select "2"
select select "0.1"
select select "4"
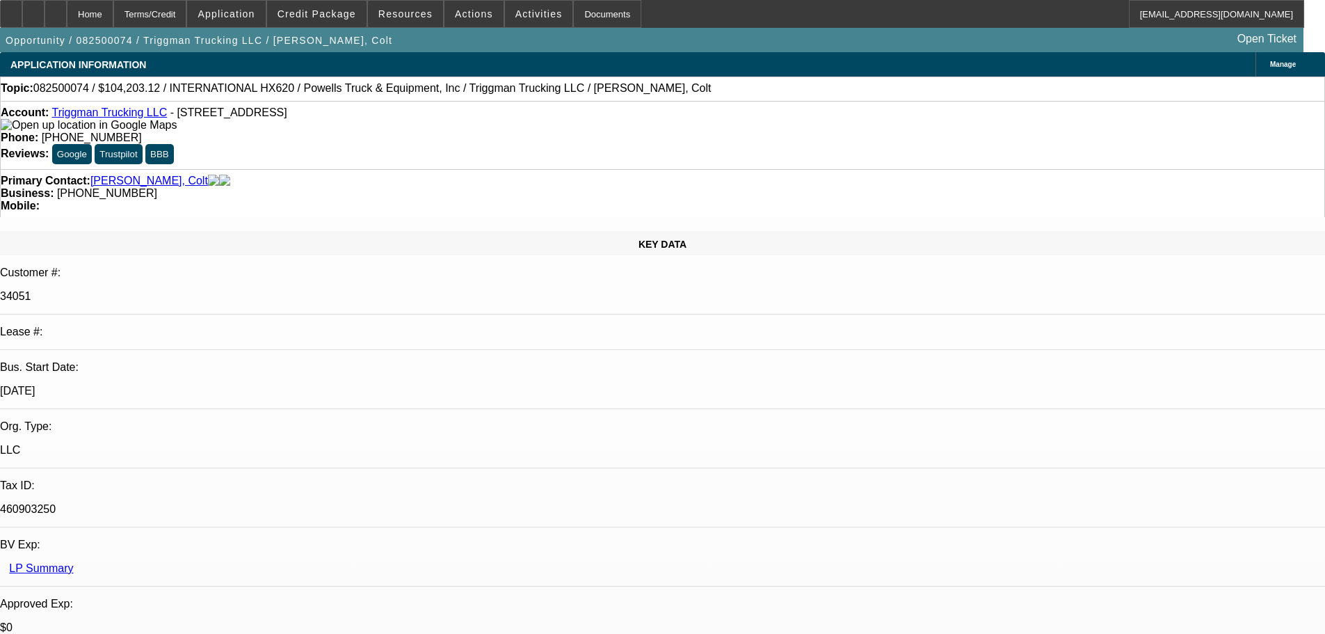
select select "0"
select select "2"
select select "0.1"
select select "4"
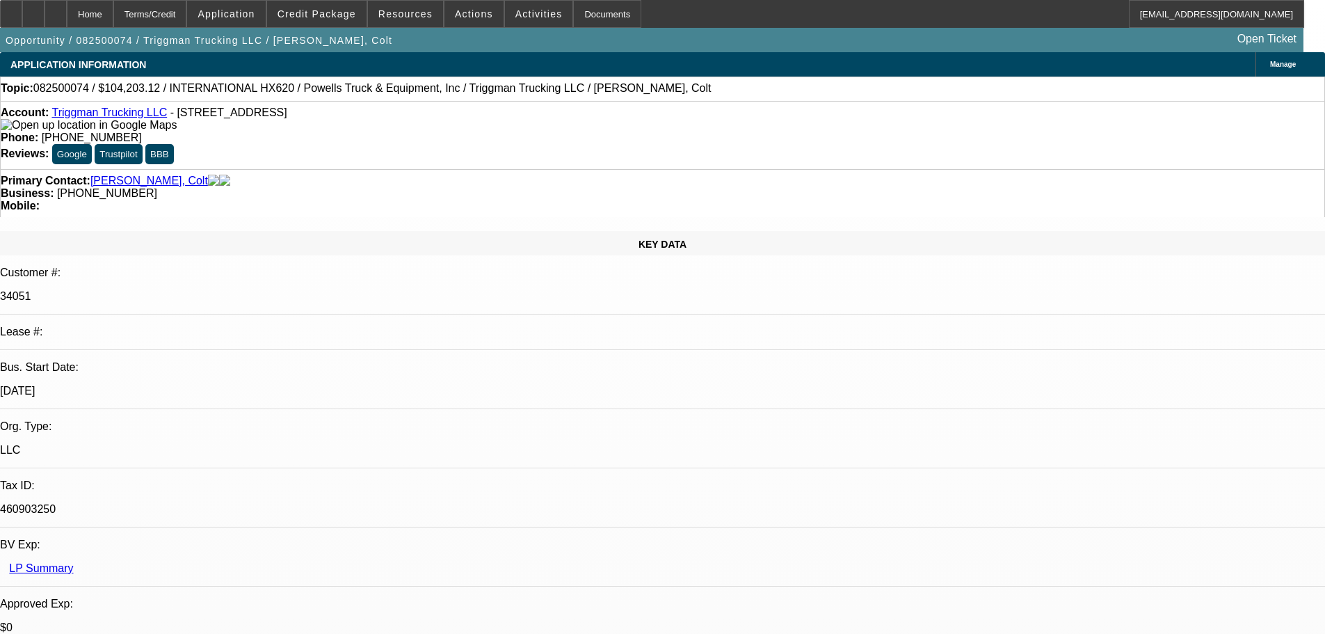
select select "0"
select select "2"
select select "0.1"
select select "4"
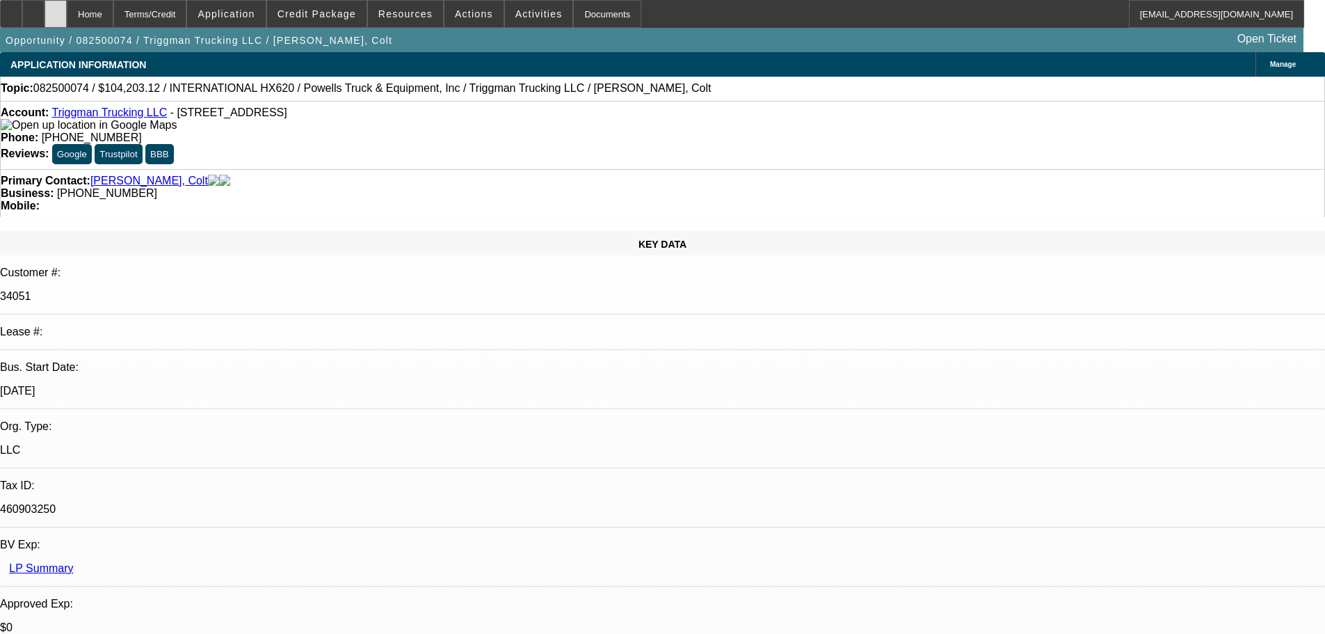
click at [67, 6] on div at bounding box center [56, 14] width 22 height 28
select select "0"
select select "2"
select select "0.1"
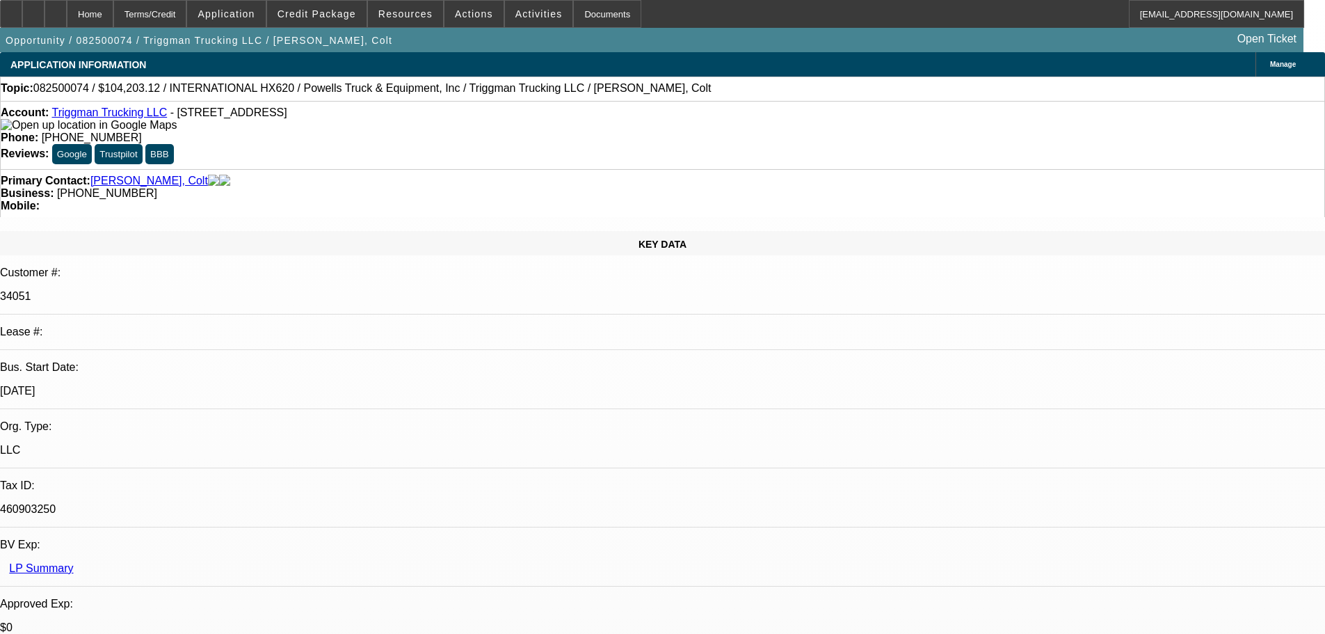
select select "4"
select select "0"
select select "2"
select select "0.1"
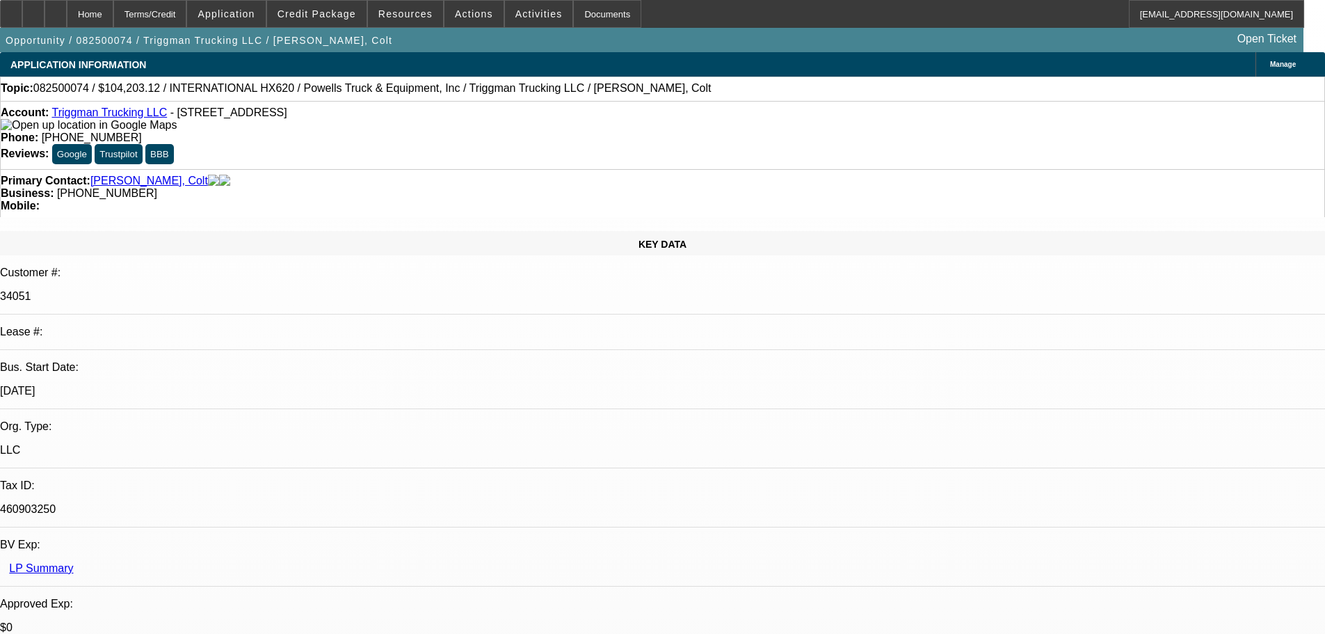
select select "4"
select select "0"
select select "2"
select select "0.1"
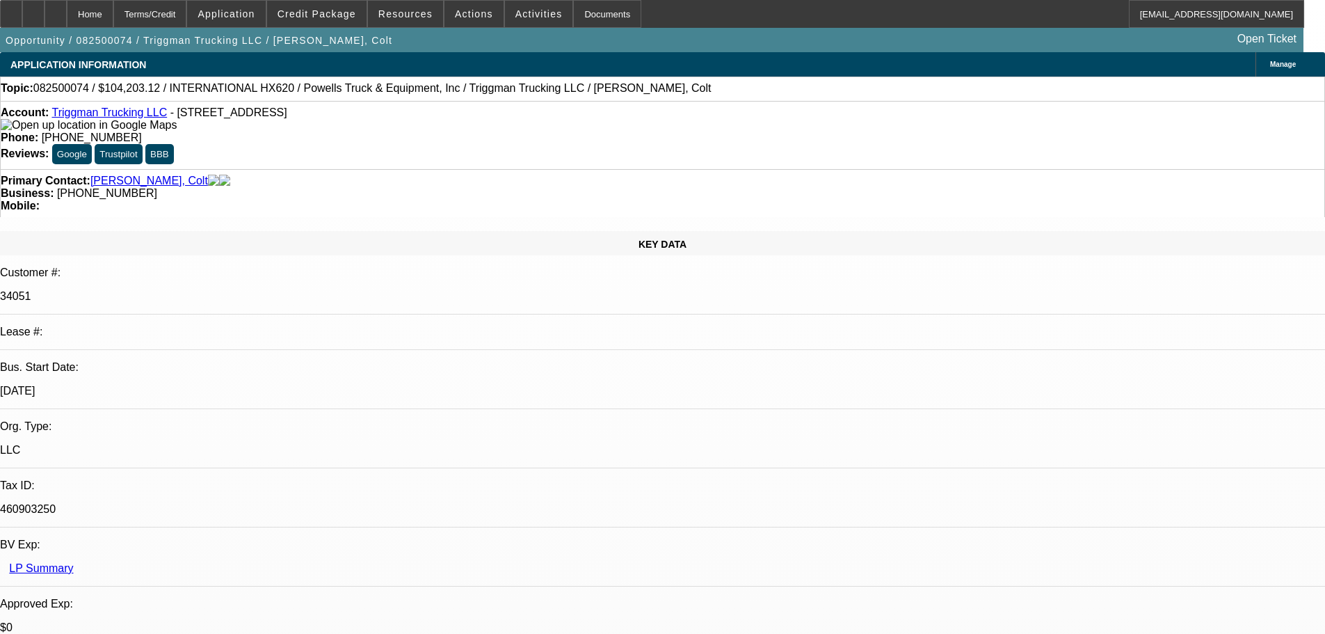
select select "4"
select select "0"
select select "2"
select select "0.1"
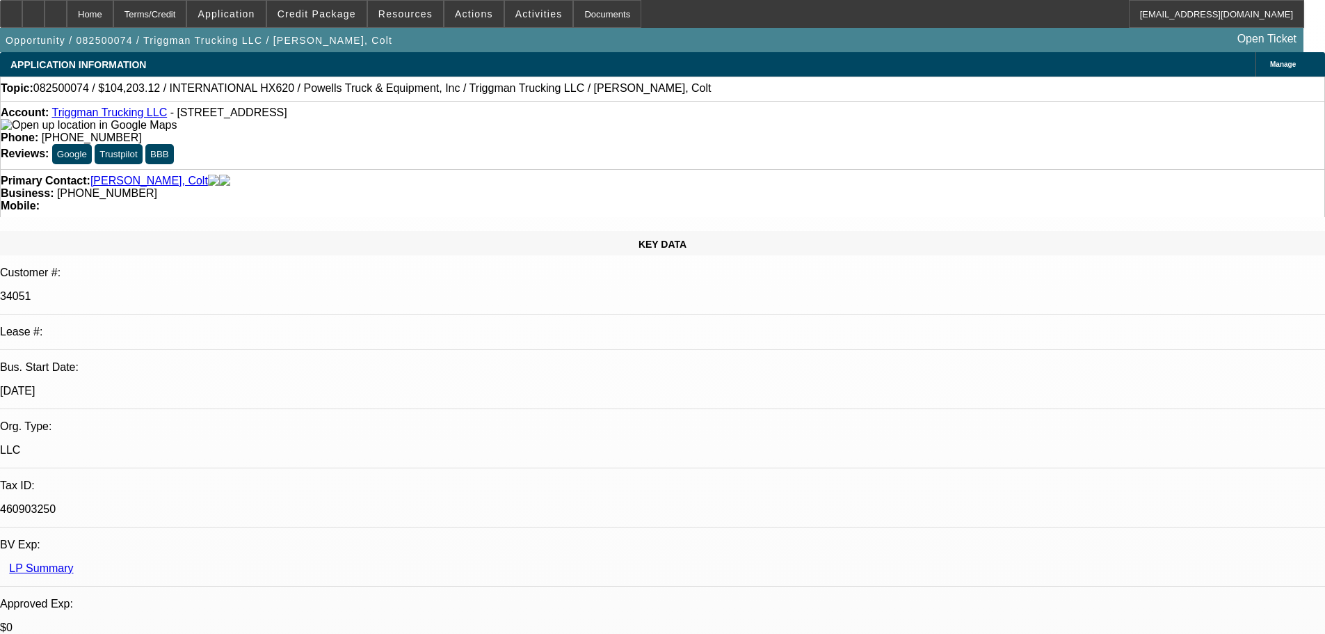
select select "4"
click at [1130, 153] on span "Reply" at bounding box center [1117, 150] width 38 height 17
click at [1163, 167] on span "Reply All" at bounding box center [1170, 170] width 38 height 10
